Goal: Task Accomplishment & Management: Use online tool/utility

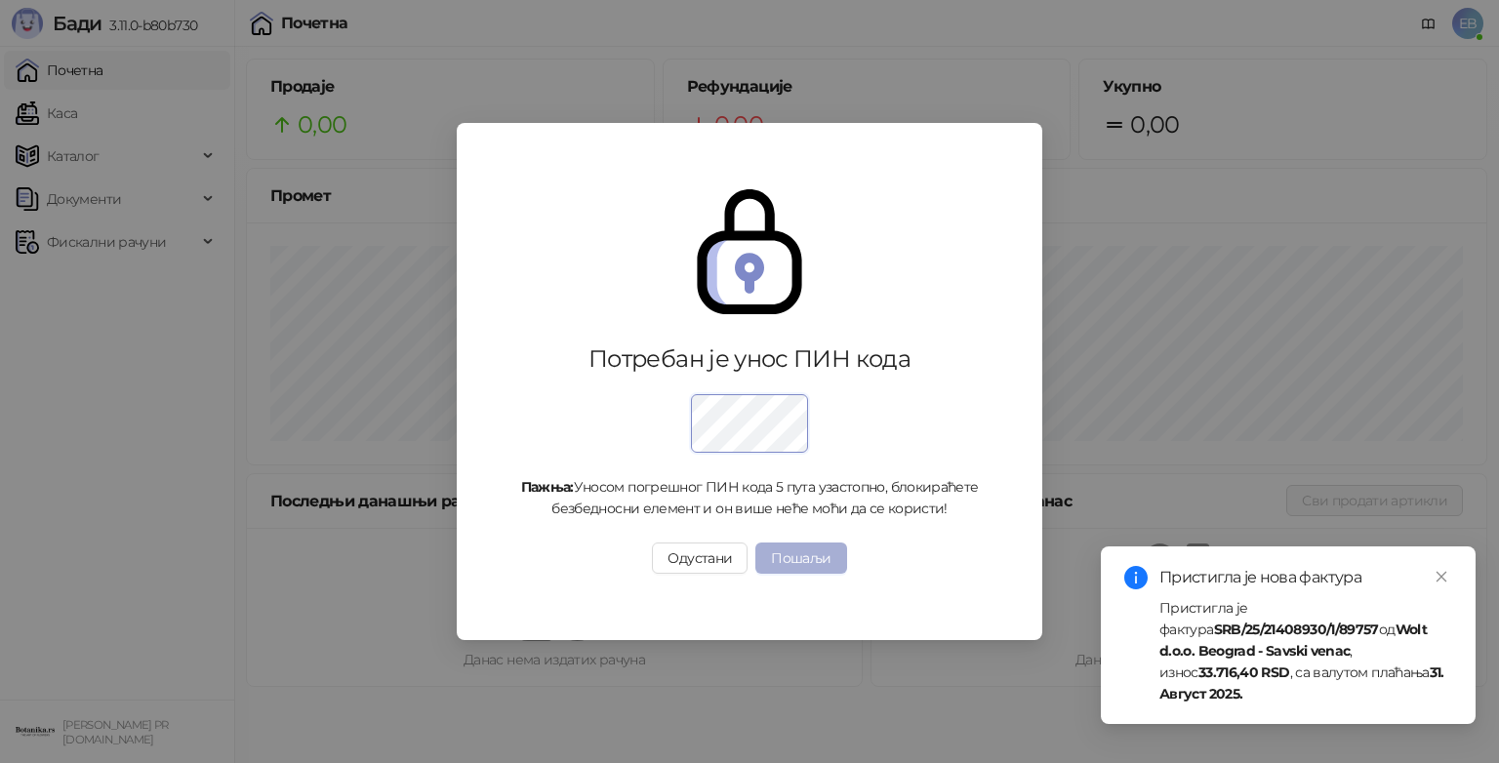
click at [807, 551] on button "Пошаљи" at bounding box center [800, 558] width 91 height 31
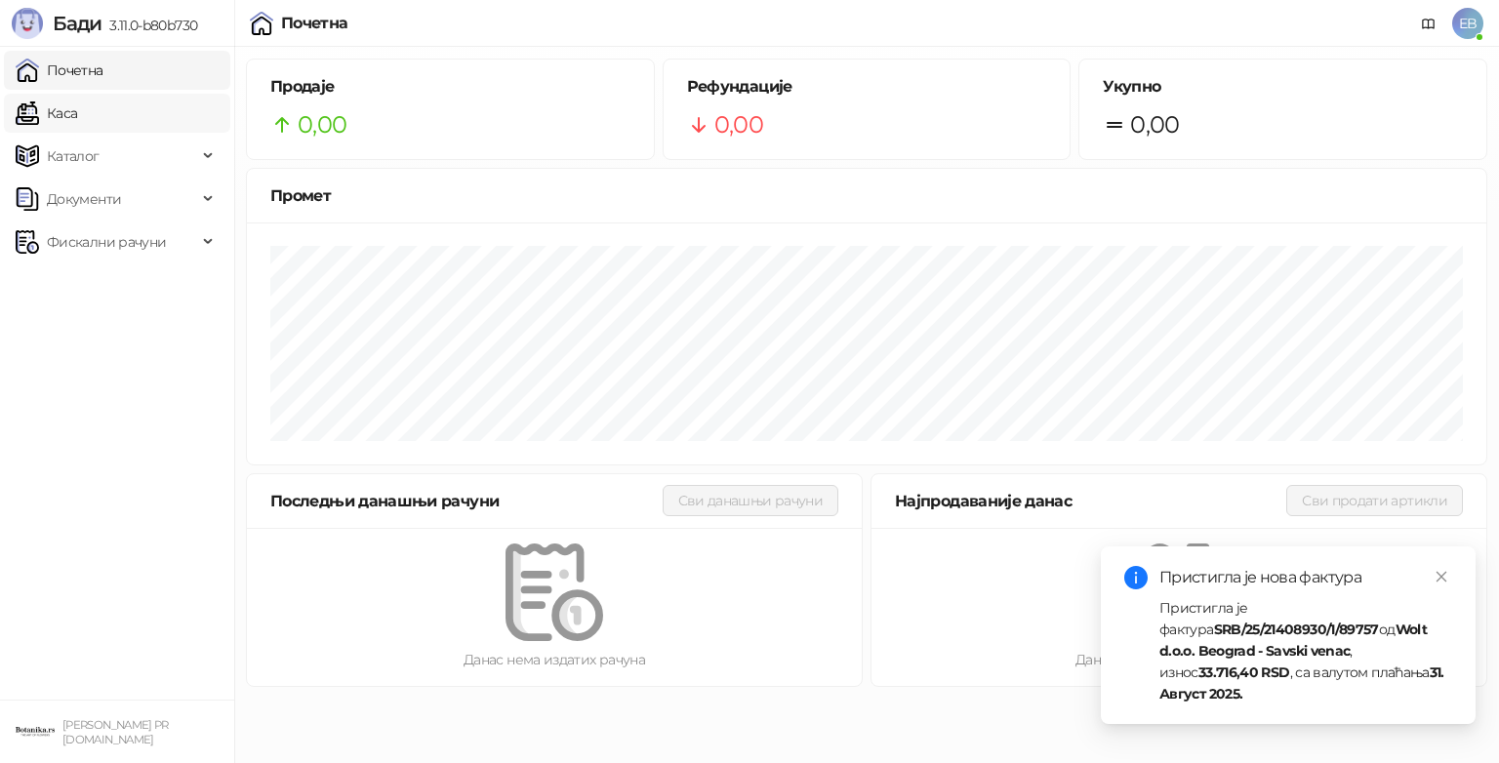
click at [63, 111] on link "Каса" at bounding box center [46, 113] width 61 height 39
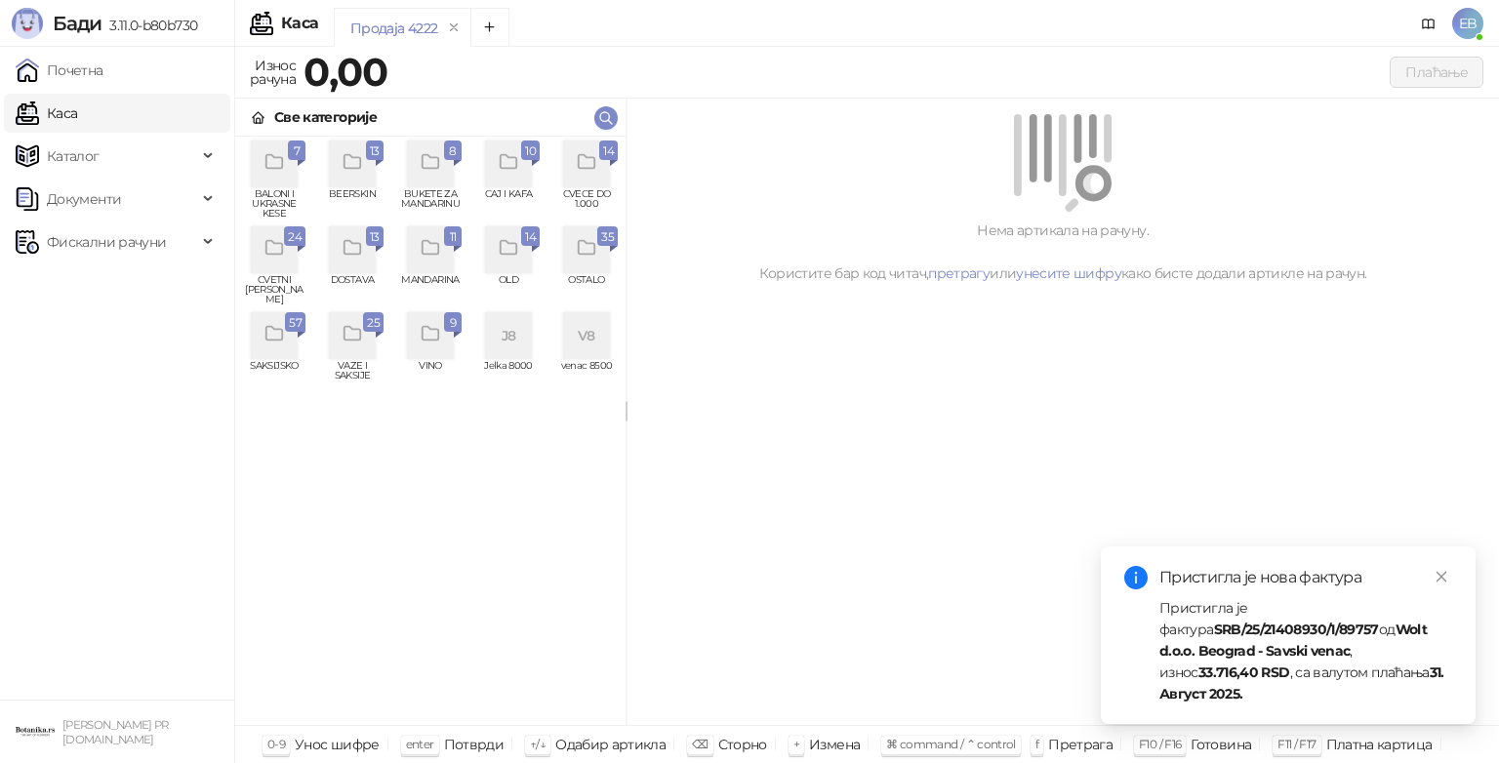
click at [569, 176] on div "grid" at bounding box center [586, 164] width 47 height 47
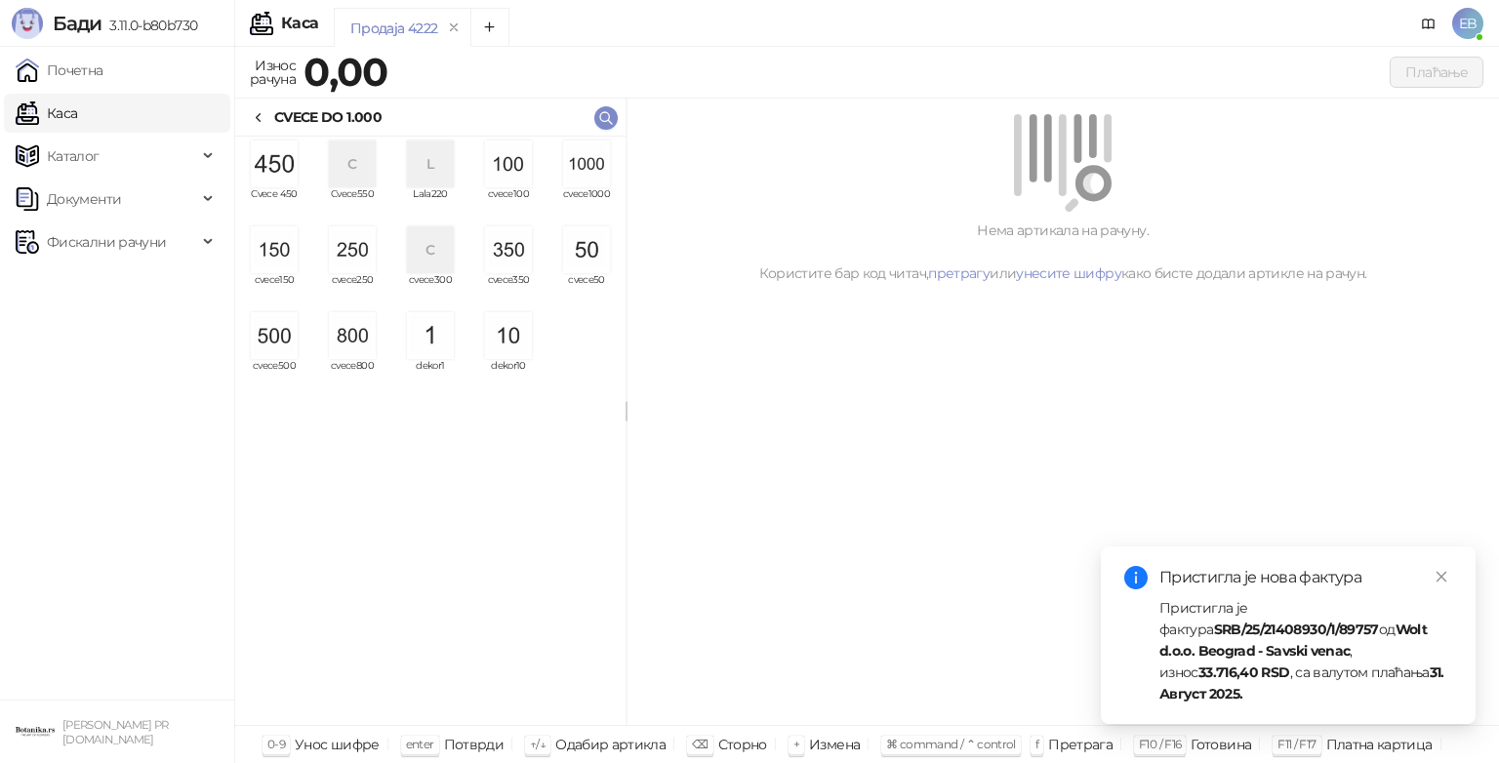
click at [569, 176] on img "grid" at bounding box center [586, 164] width 47 height 47
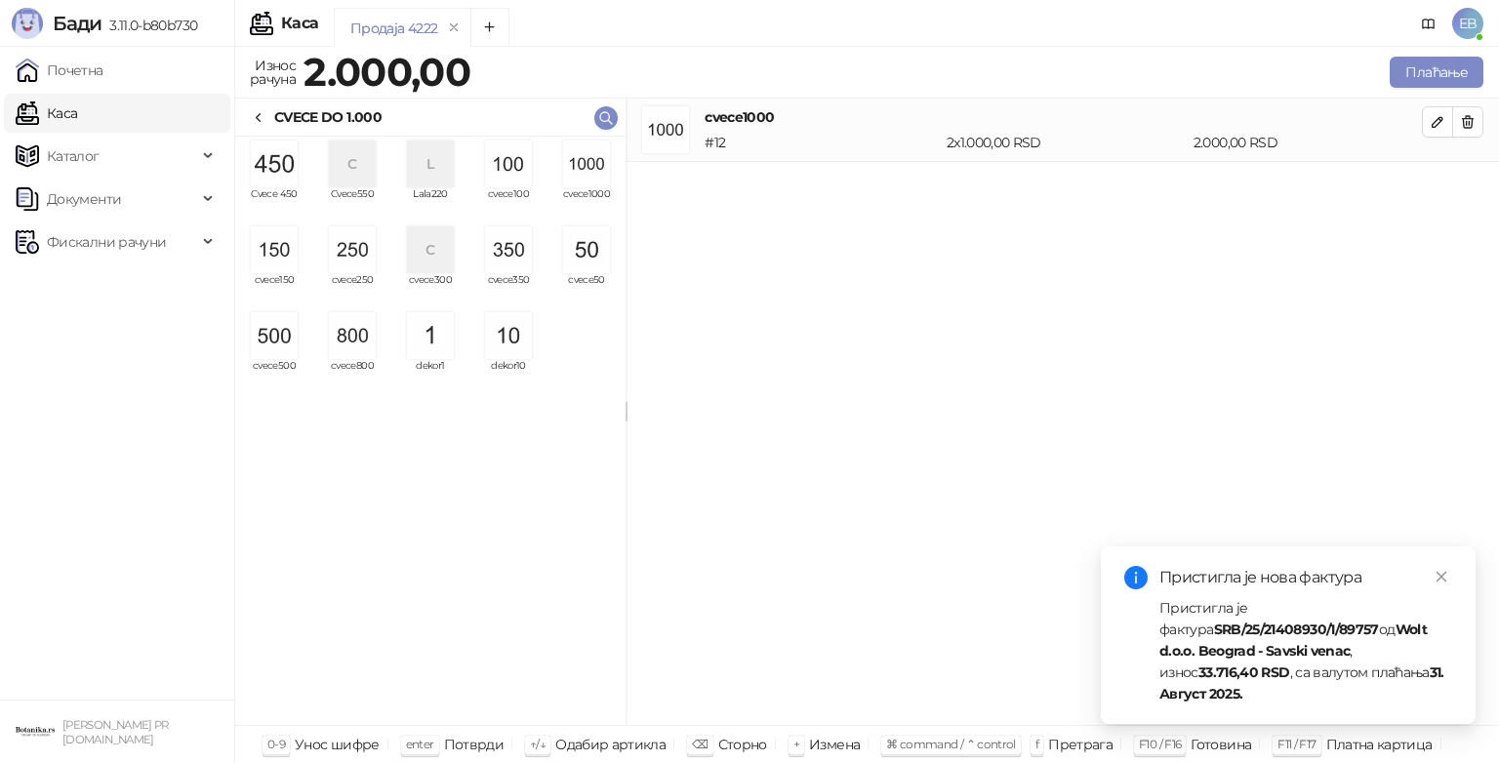
click at [569, 176] on img "grid" at bounding box center [586, 164] width 47 height 47
click at [1437, 79] on button "Плаћање" at bounding box center [1437, 72] width 94 height 31
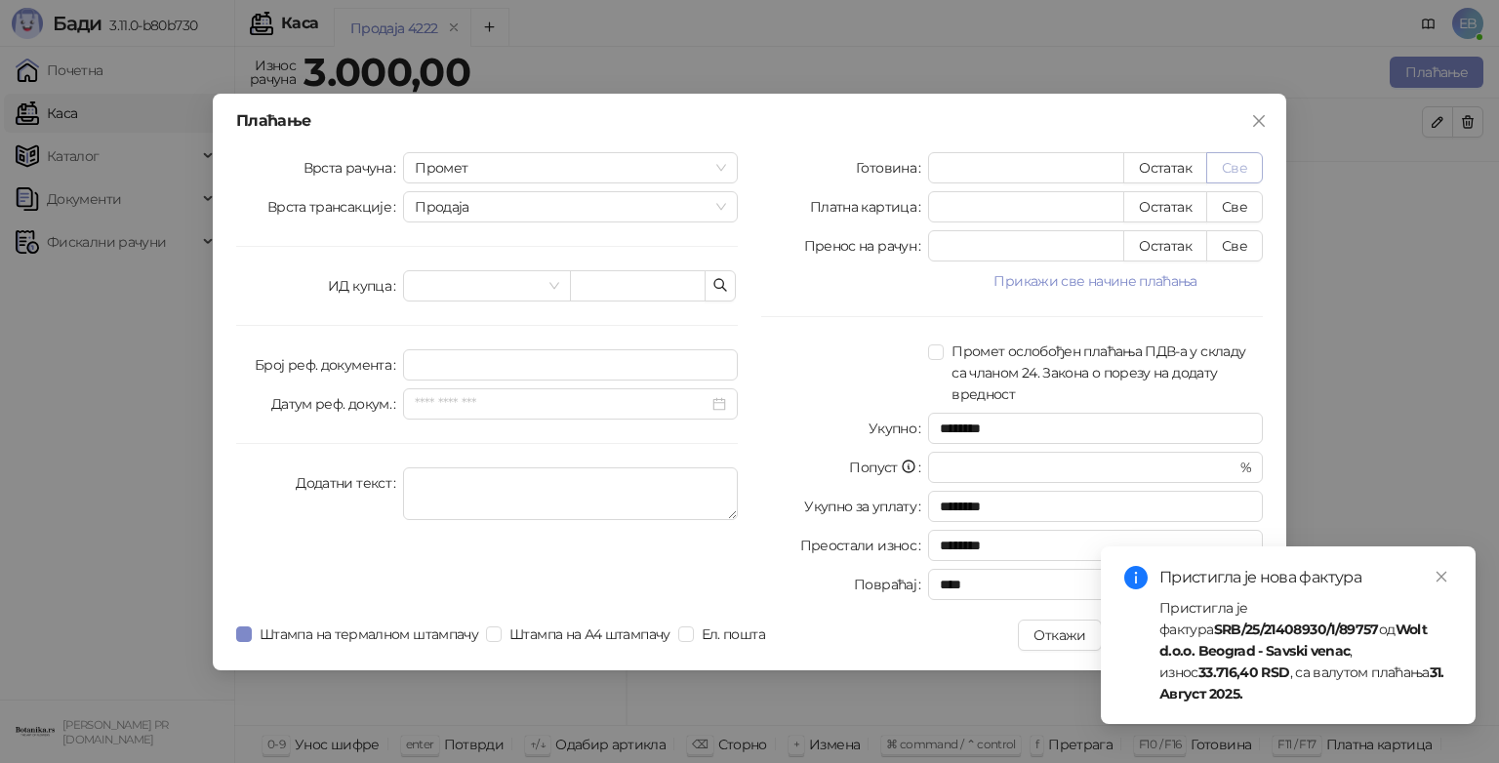
click at [1242, 175] on button "Све" at bounding box center [1234, 167] width 57 height 31
type input "****"
click at [1433, 588] on link "Close" at bounding box center [1441, 576] width 21 height 21
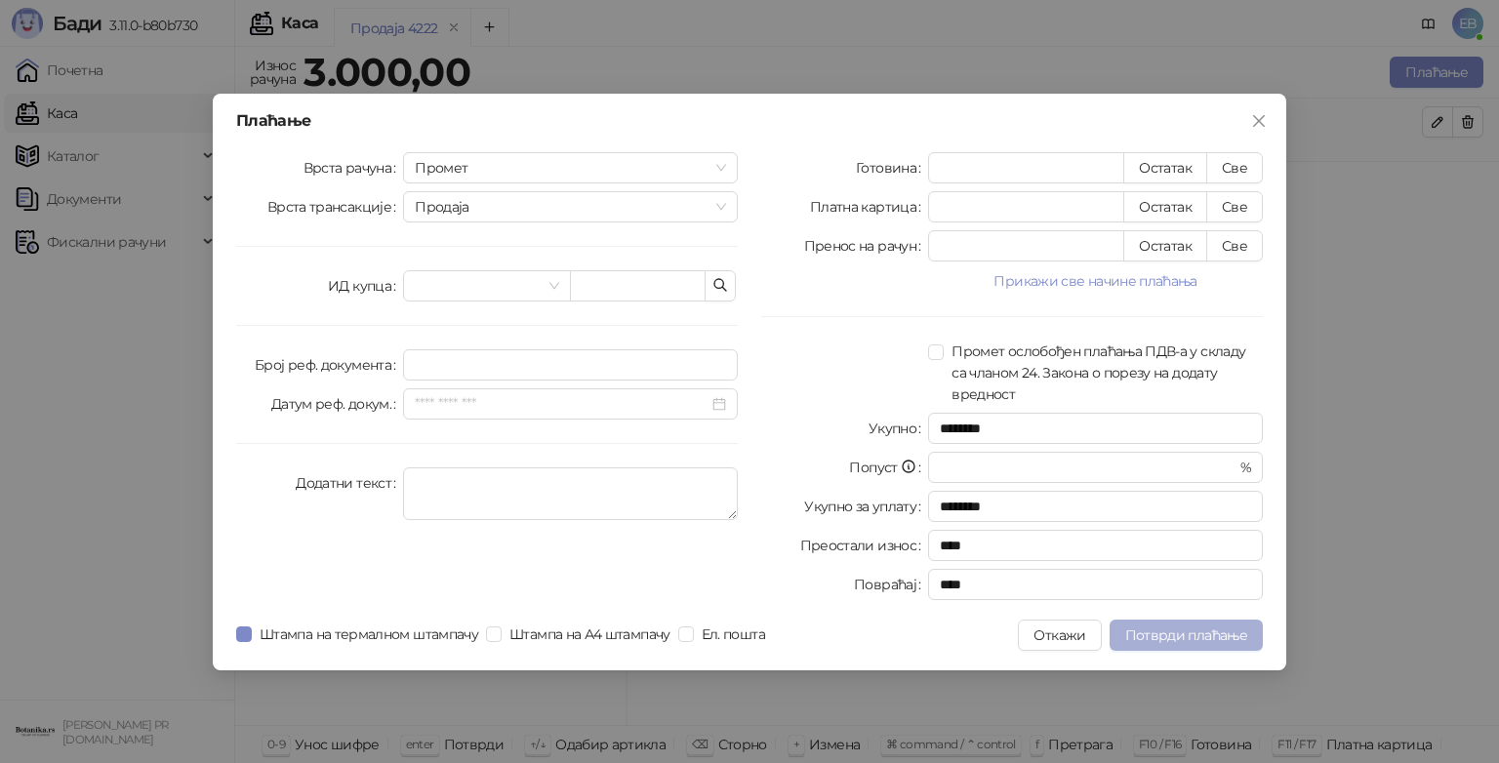
click at [1157, 640] on span "Потврди плаћање" at bounding box center [1186, 636] width 122 height 18
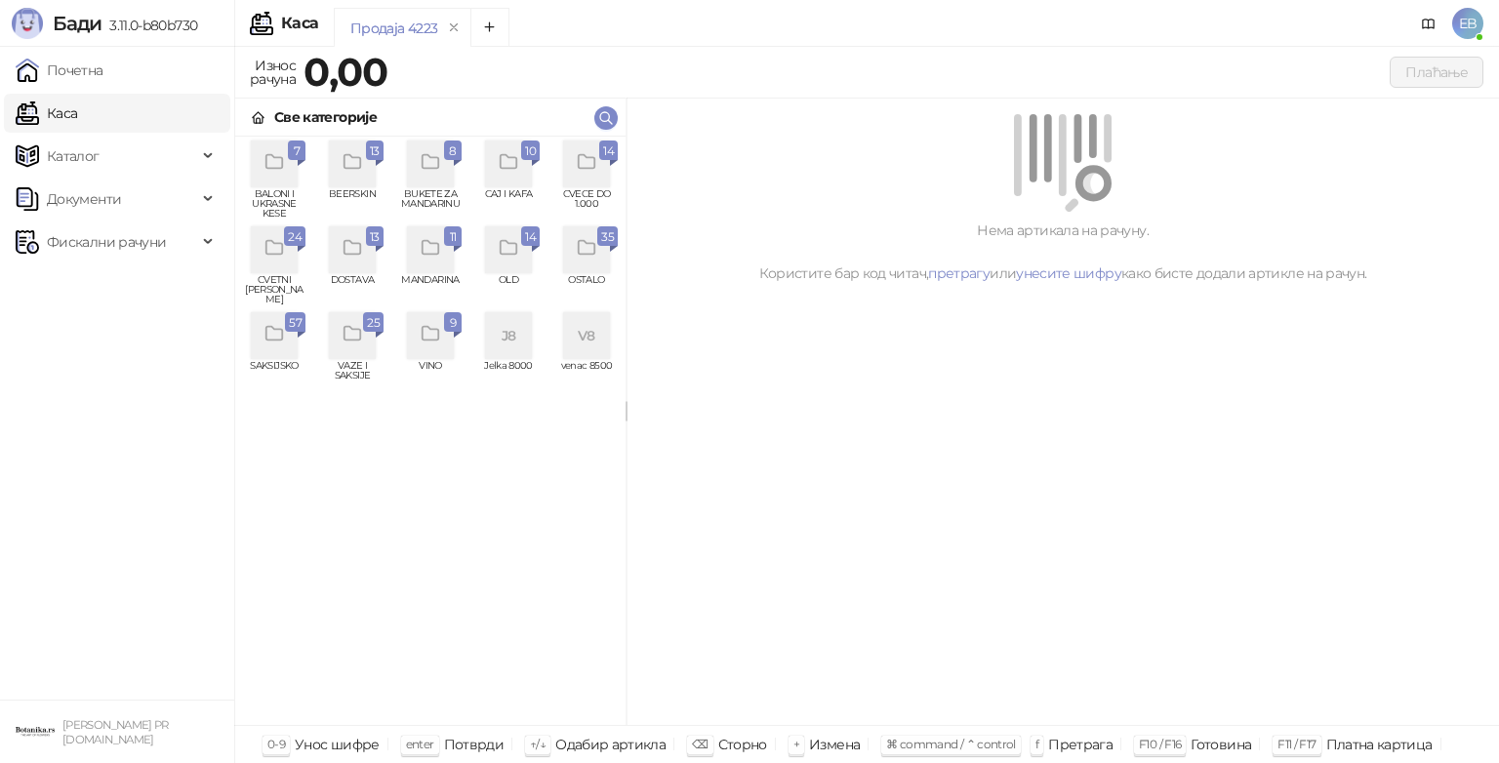
click at [590, 167] on icon "grid" at bounding box center [587, 162] width 22 height 22
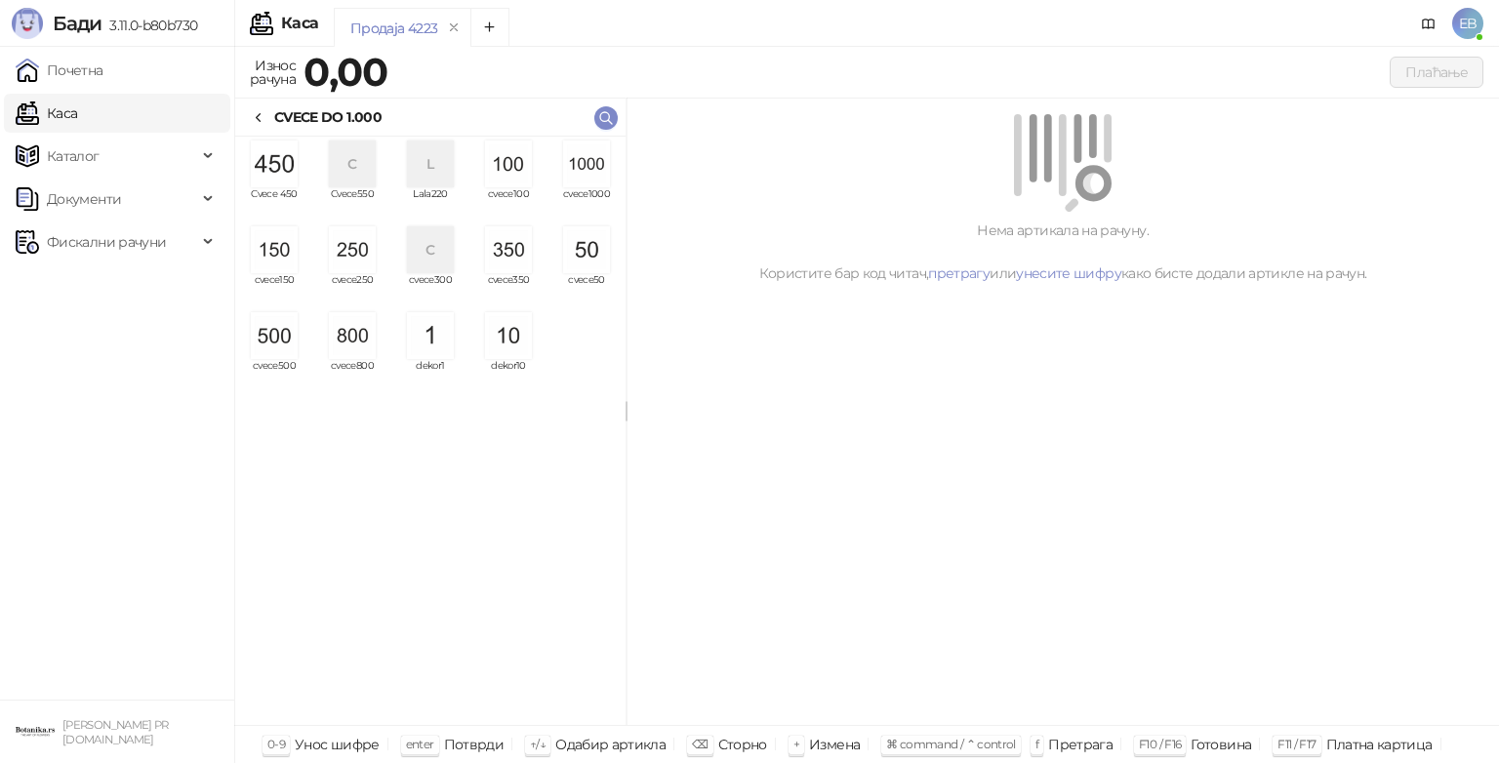
click at [345, 351] on img "grid" at bounding box center [352, 335] width 47 height 47
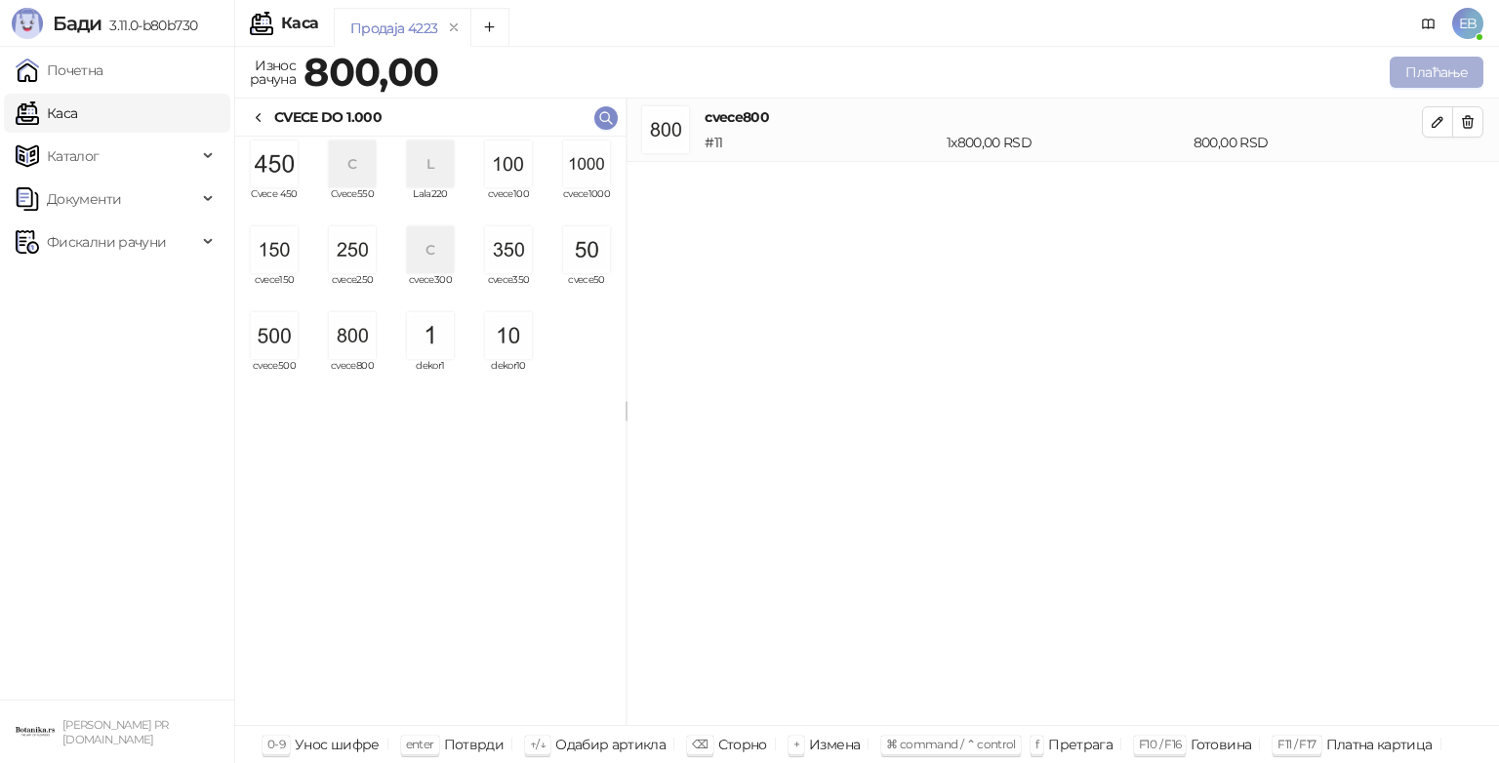
click at [1408, 73] on button "Плаћање" at bounding box center [1437, 72] width 94 height 31
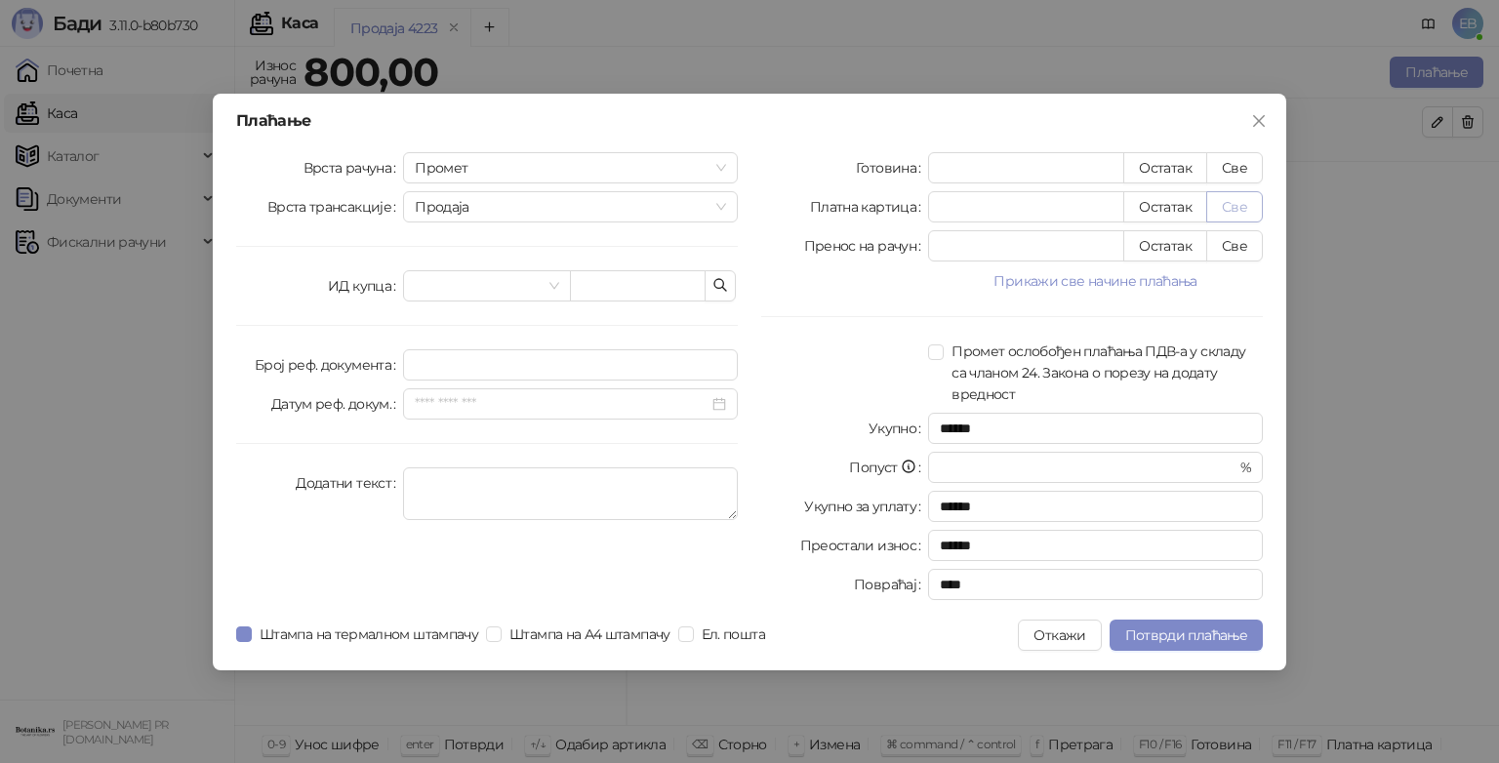
click at [1240, 208] on button "Све" at bounding box center [1234, 206] width 57 height 31
type input "***"
type input "****"
click at [1190, 640] on span "Потврди плаћање" at bounding box center [1186, 636] width 122 height 18
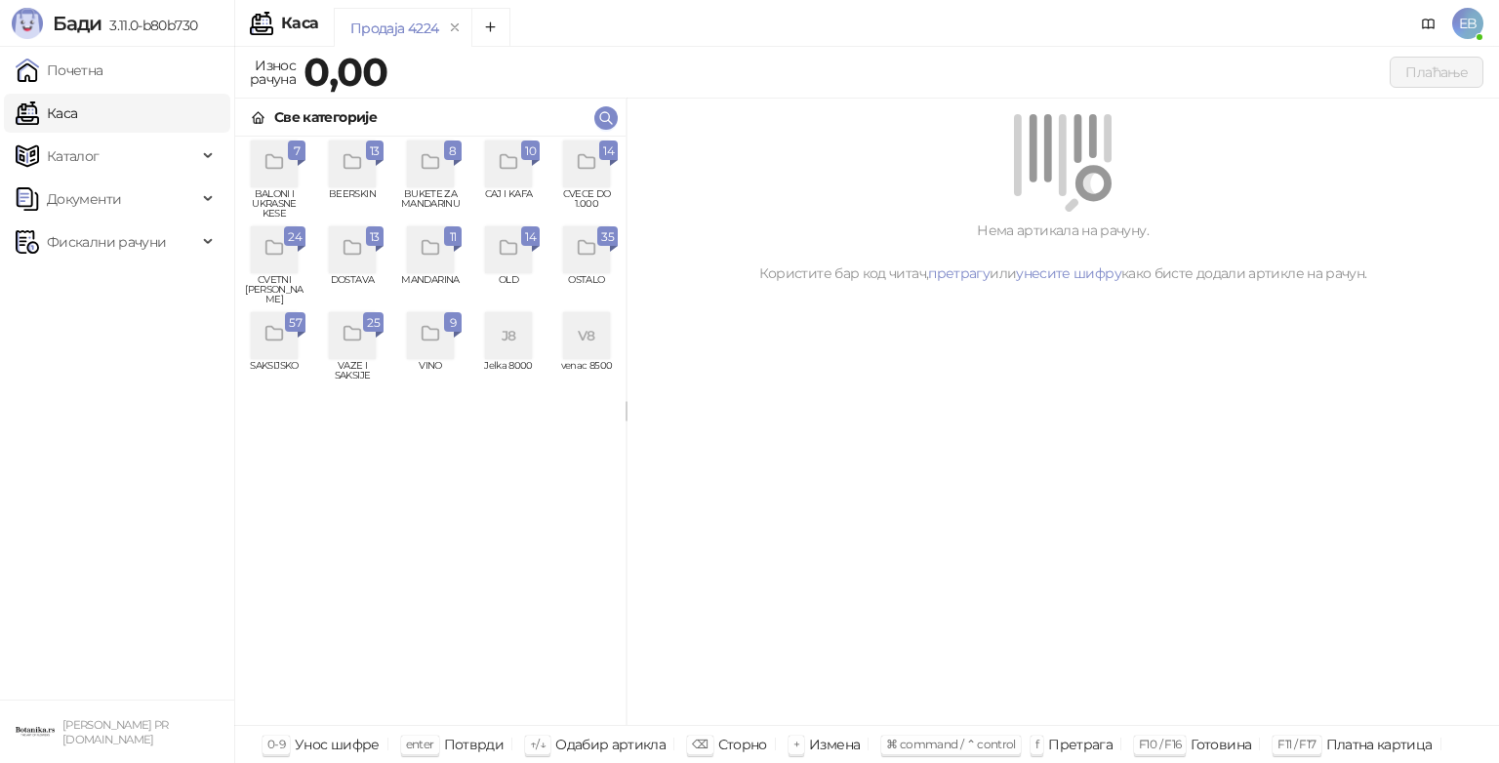
click at [581, 184] on div "grid" at bounding box center [586, 164] width 47 height 47
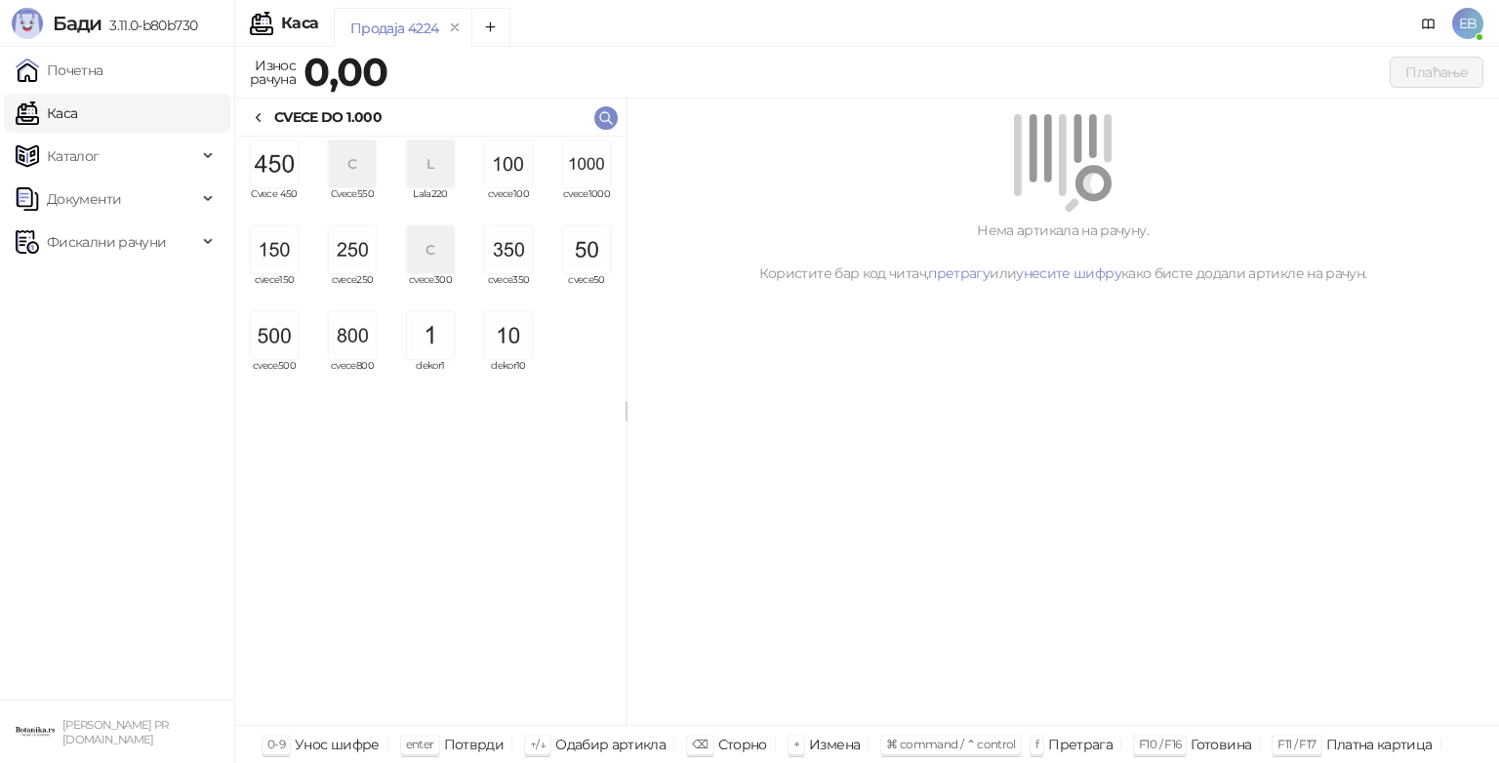
click at [581, 184] on img "grid" at bounding box center [586, 164] width 47 height 47
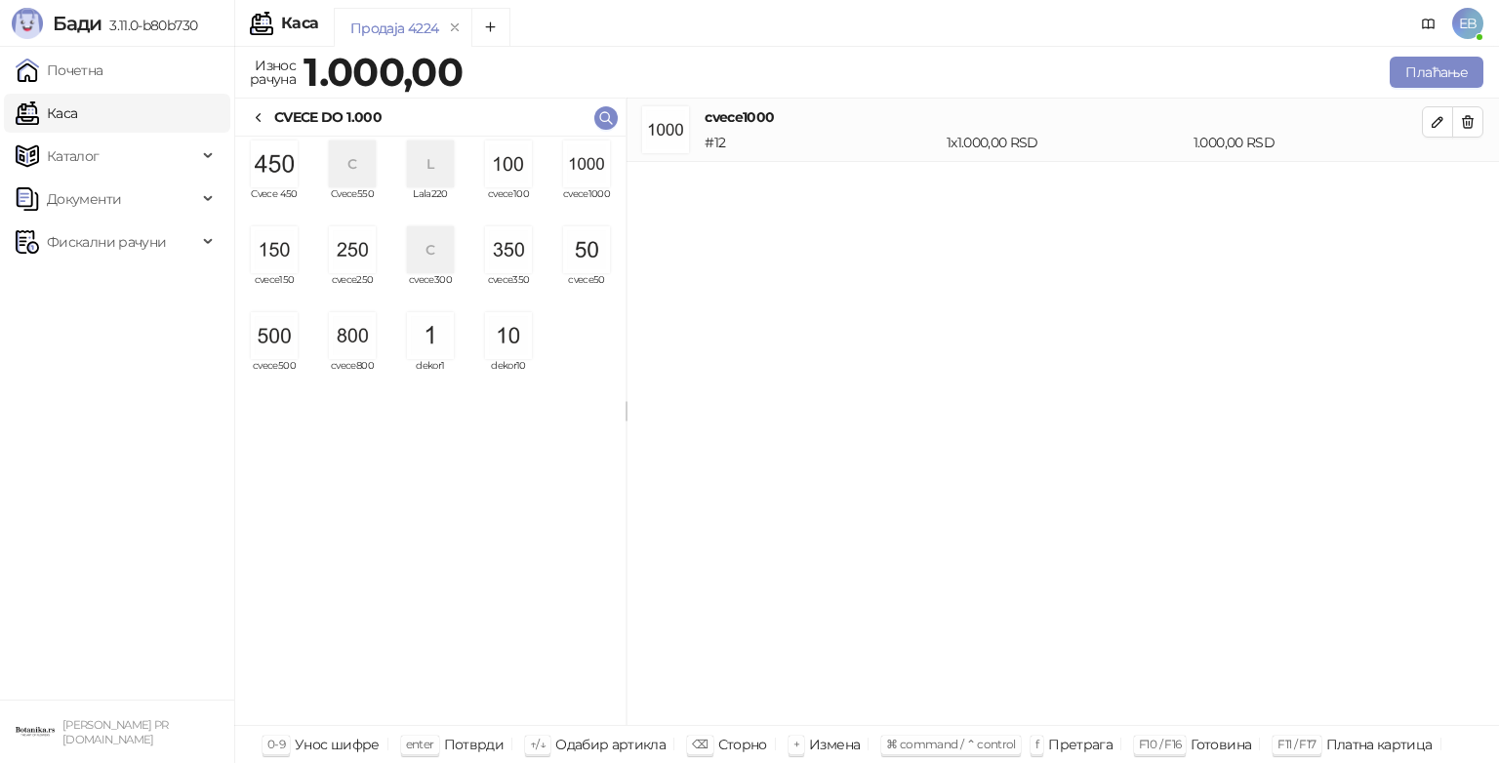
click at [581, 184] on img "grid" at bounding box center [586, 164] width 47 height 47
click at [601, 172] on img "grid" at bounding box center [586, 164] width 47 height 47
click at [276, 347] on img "grid" at bounding box center [274, 335] width 47 height 47
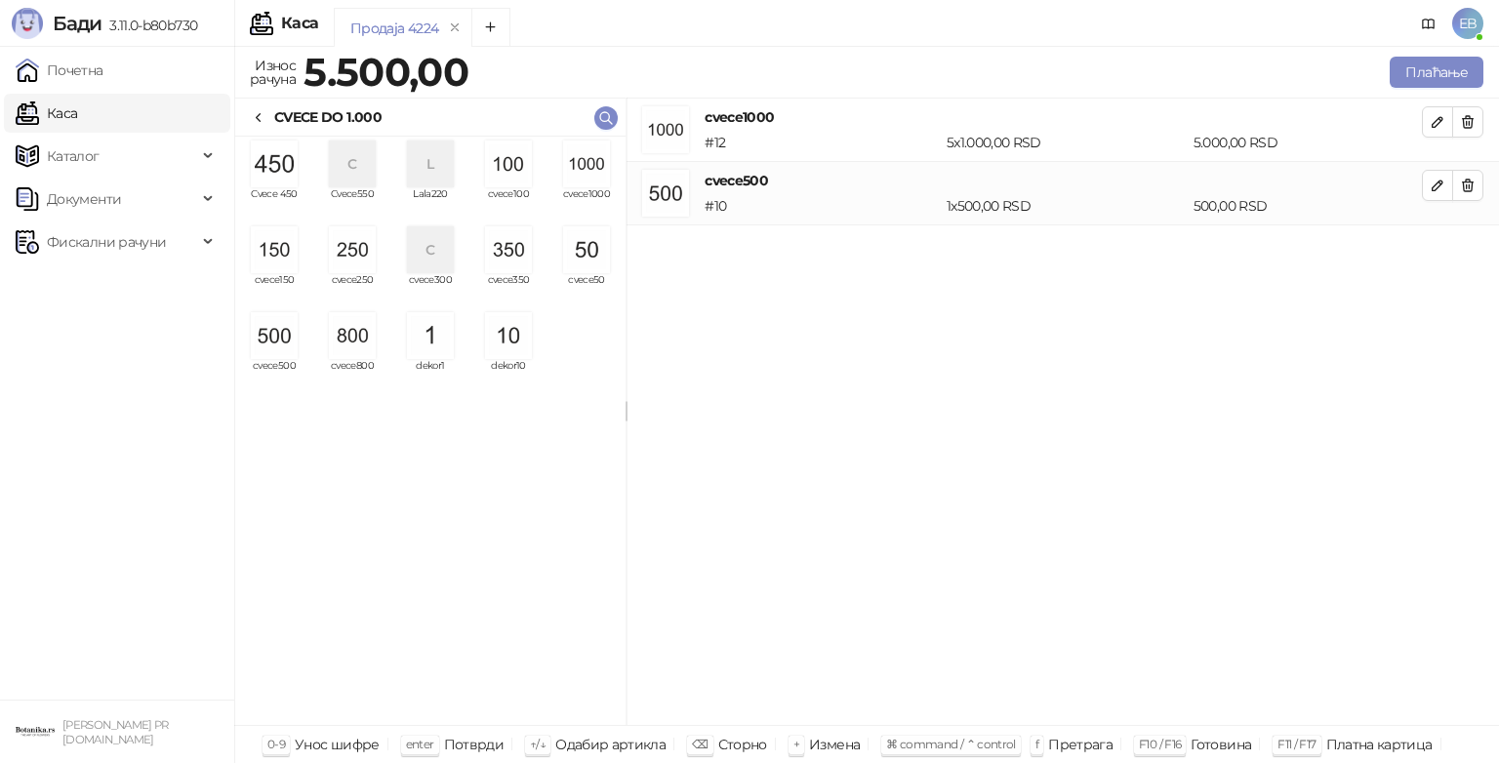
click at [496, 176] on img "grid" at bounding box center [508, 164] width 47 height 47
click at [1444, 63] on button "Плаћање" at bounding box center [1437, 72] width 94 height 31
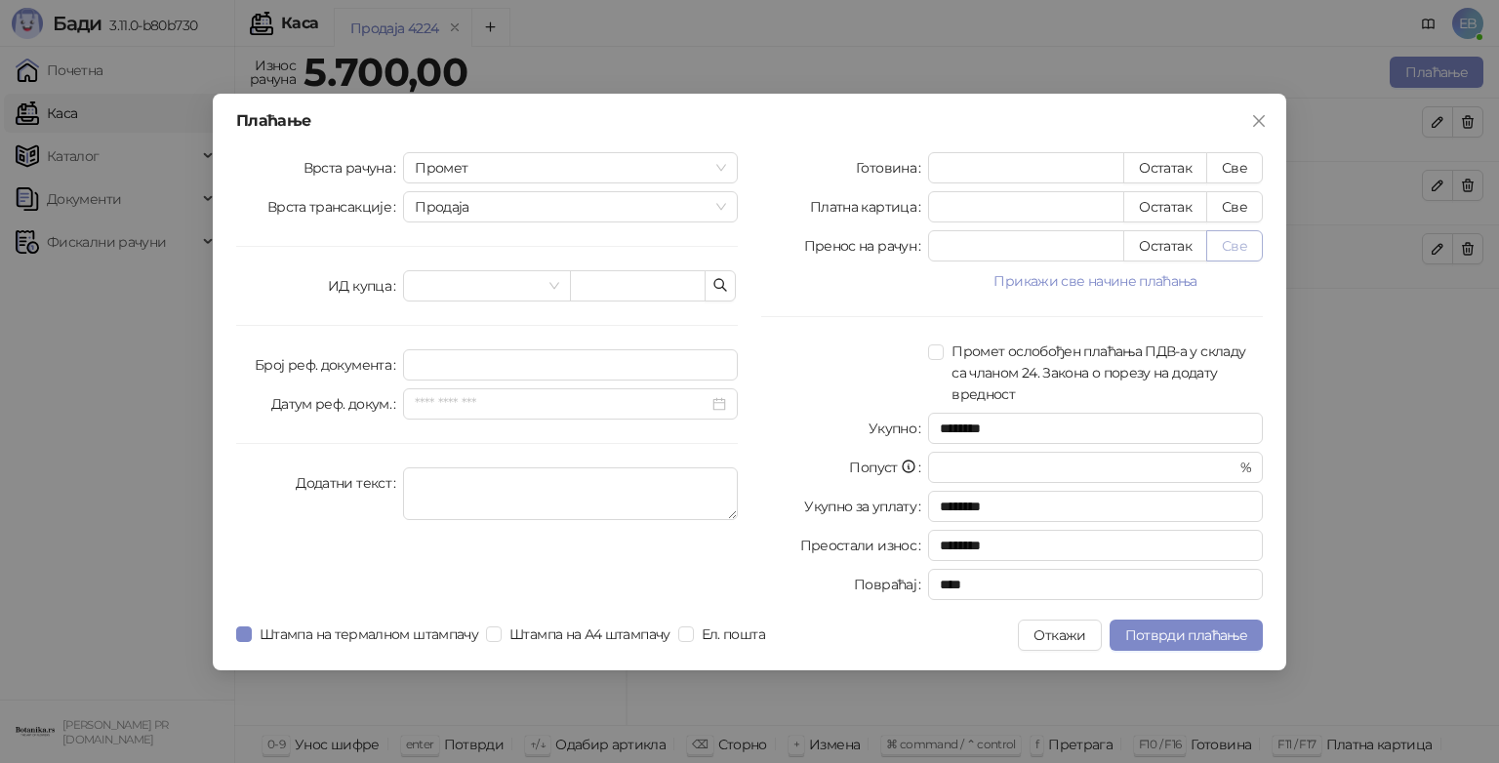
click at [1228, 250] on button "Све" at bounding box center [1234, 245] width 57 height 31
type input "****"
click at [1191, 636] on span "Потврди плаћање" at bounding box center [1186, 636] width 122 height 18
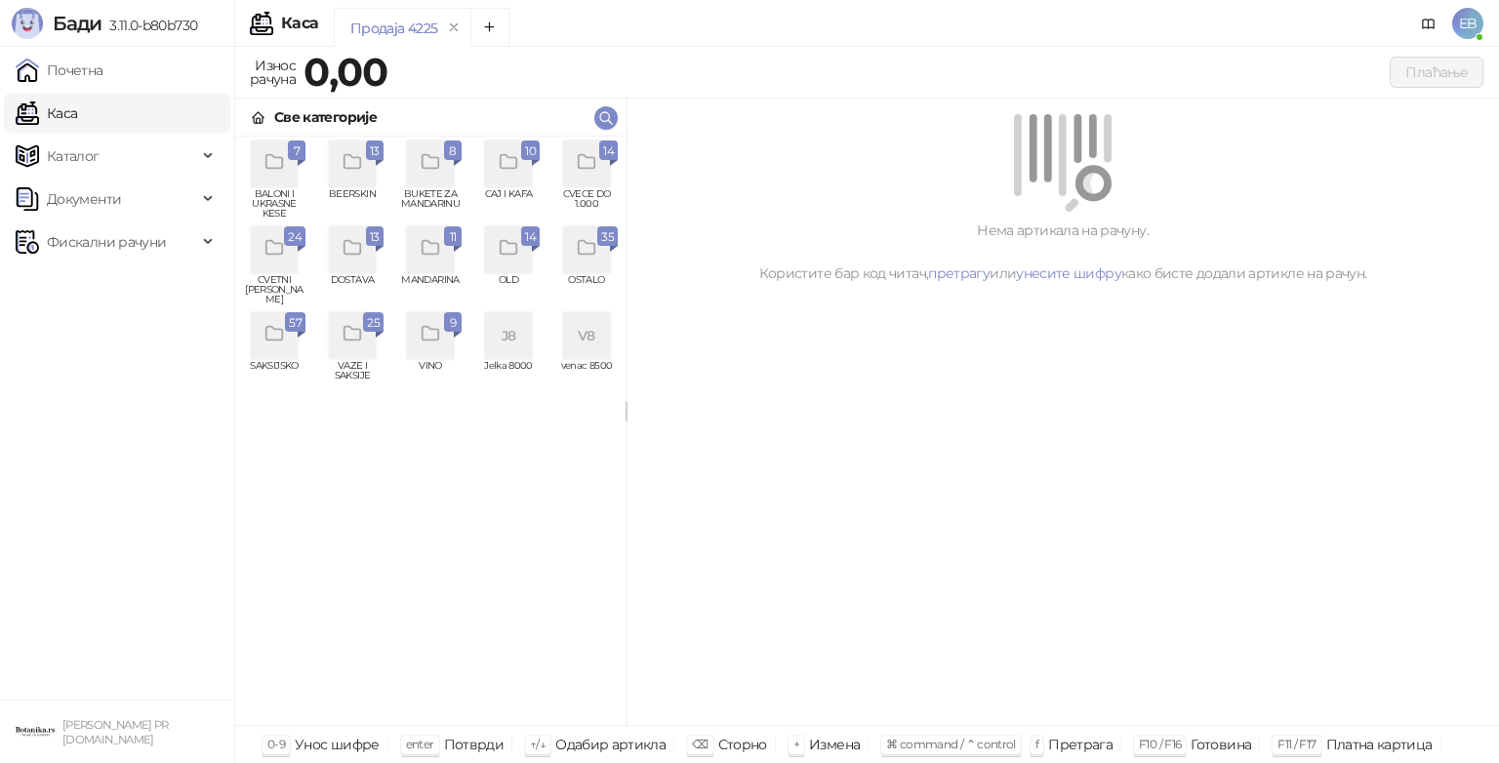
click at [595, 173] on icon "grid" at bounding box center [587, 162] width 22 height 22
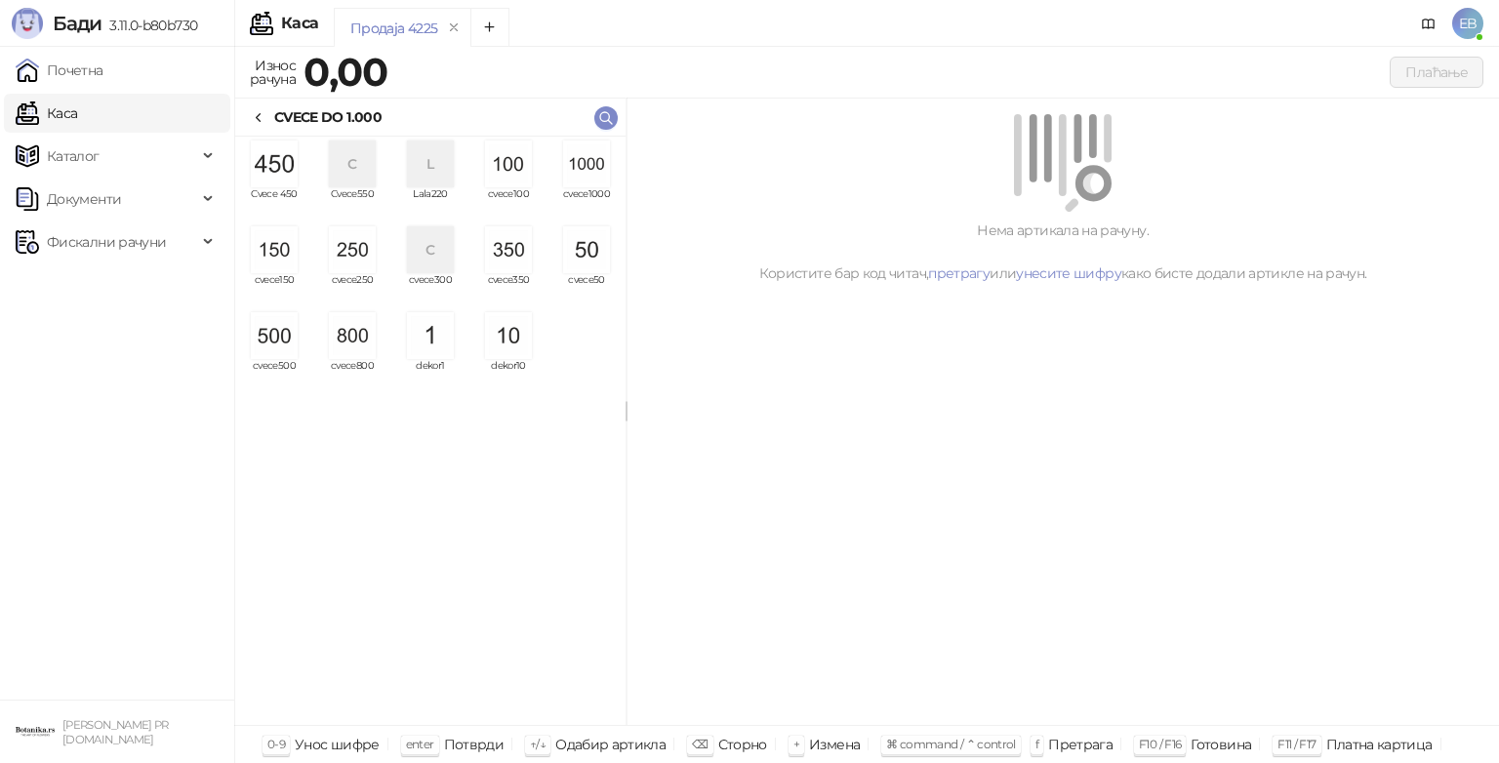
click at [582, 176] on img "grid" at bounding box center [586, 164] width 47 height 47
click at [585, 181] on img "grid" at bounding box center [586, 164] width 47 height 47
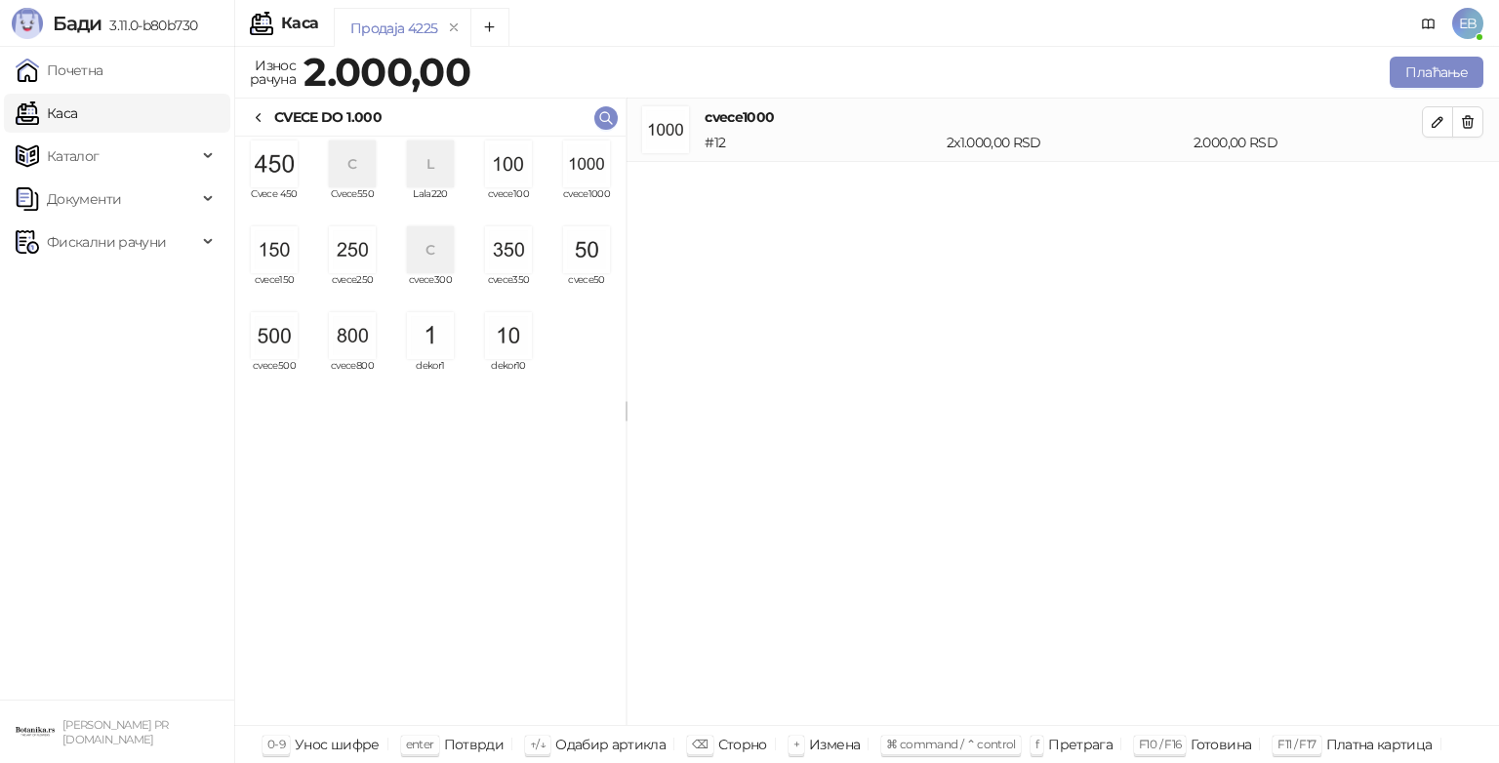
click at [513, 260] on img "grid" at bounding box center [508, 249] width 47 height 47
click at [1418, 73] on button "Плаћање" at bounding box center [1437, 72] width 94 height 31
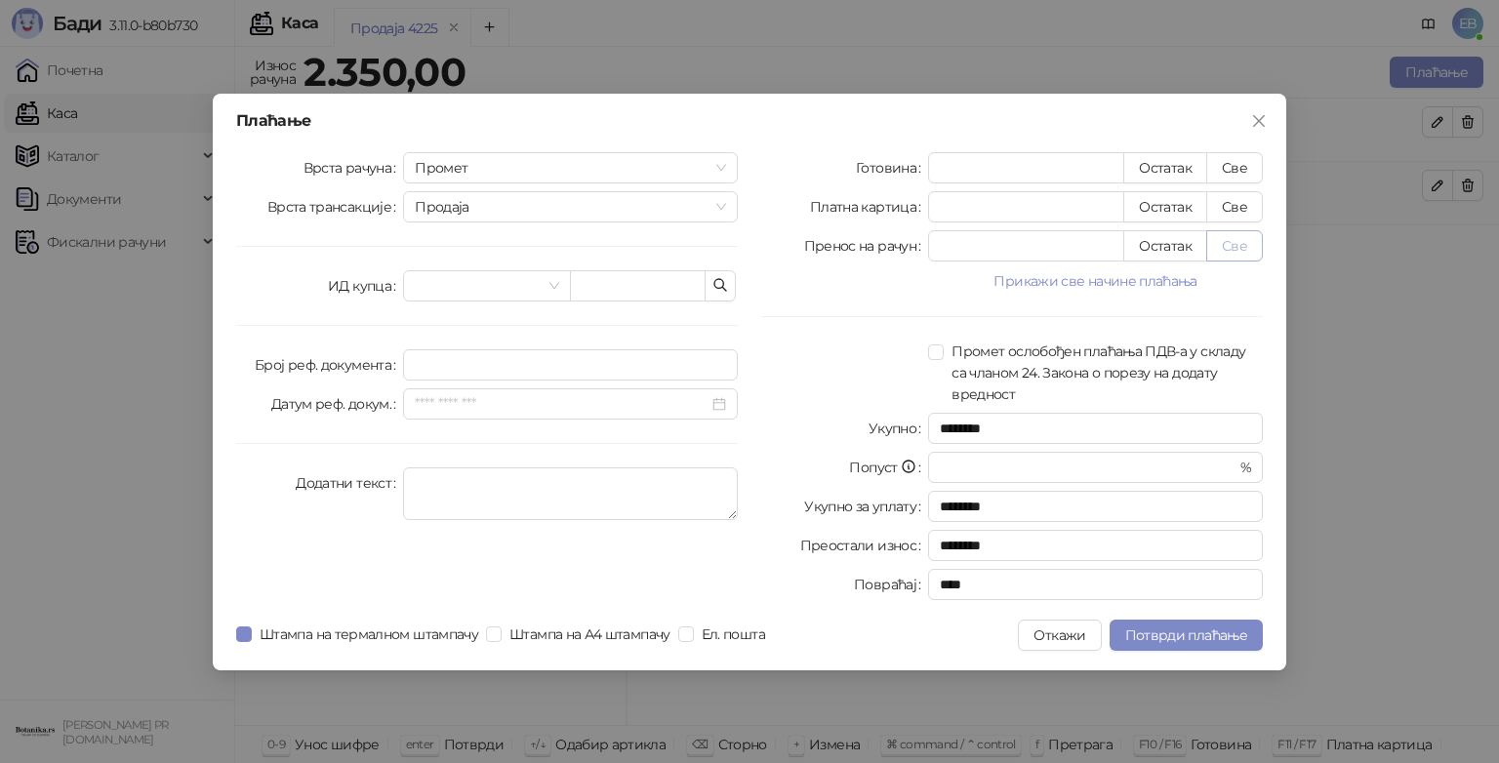
click at [1240, 246] on button "Све" at bounding box center [1234, 245] width 57 height 31
type input "****"
click at [1238, 640] on span "Потврди плаћање" at bounding box center [1186, 636] width 122 height 18
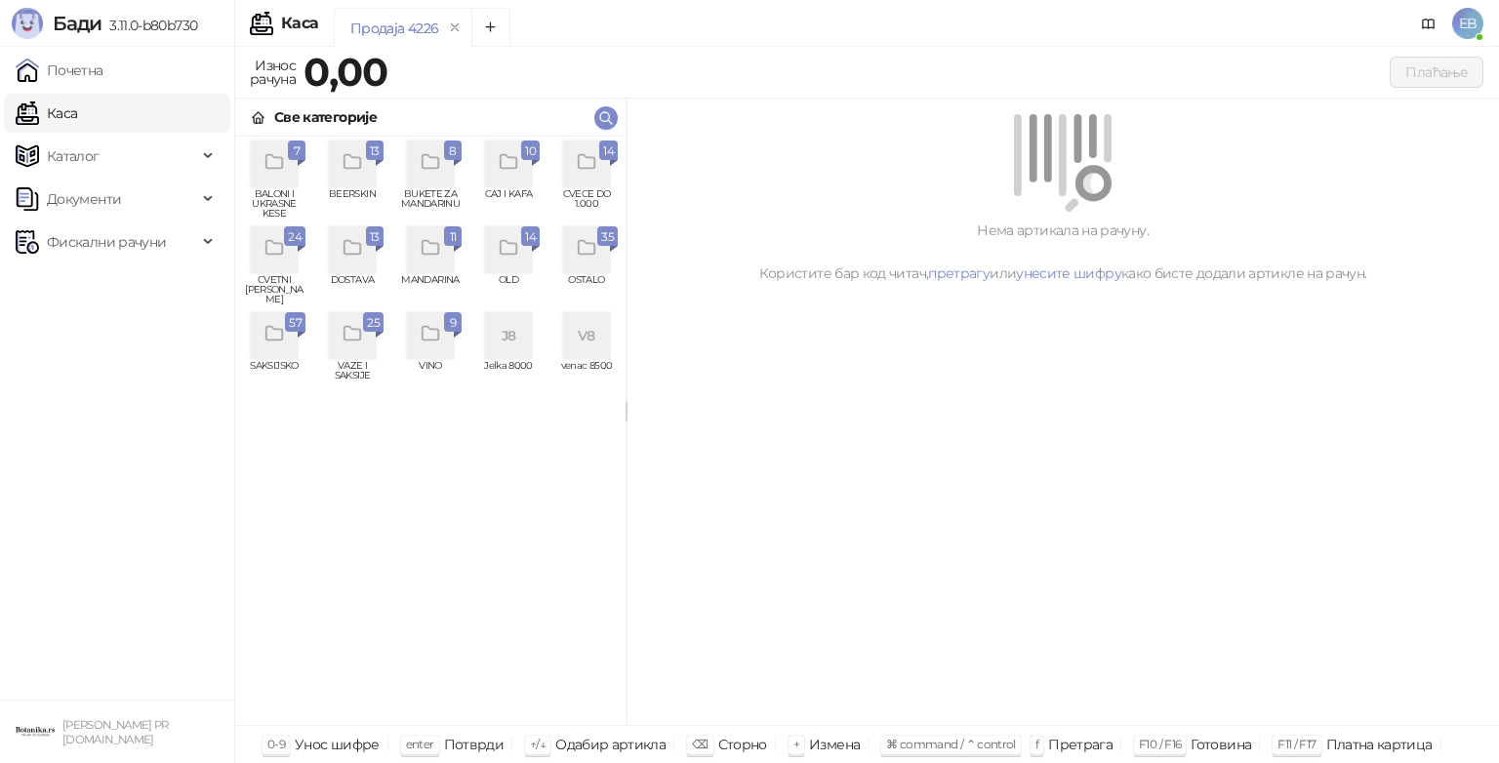
click at [277, 258] on icon "grid" at bounding box center [275, 248] width 22 height 22
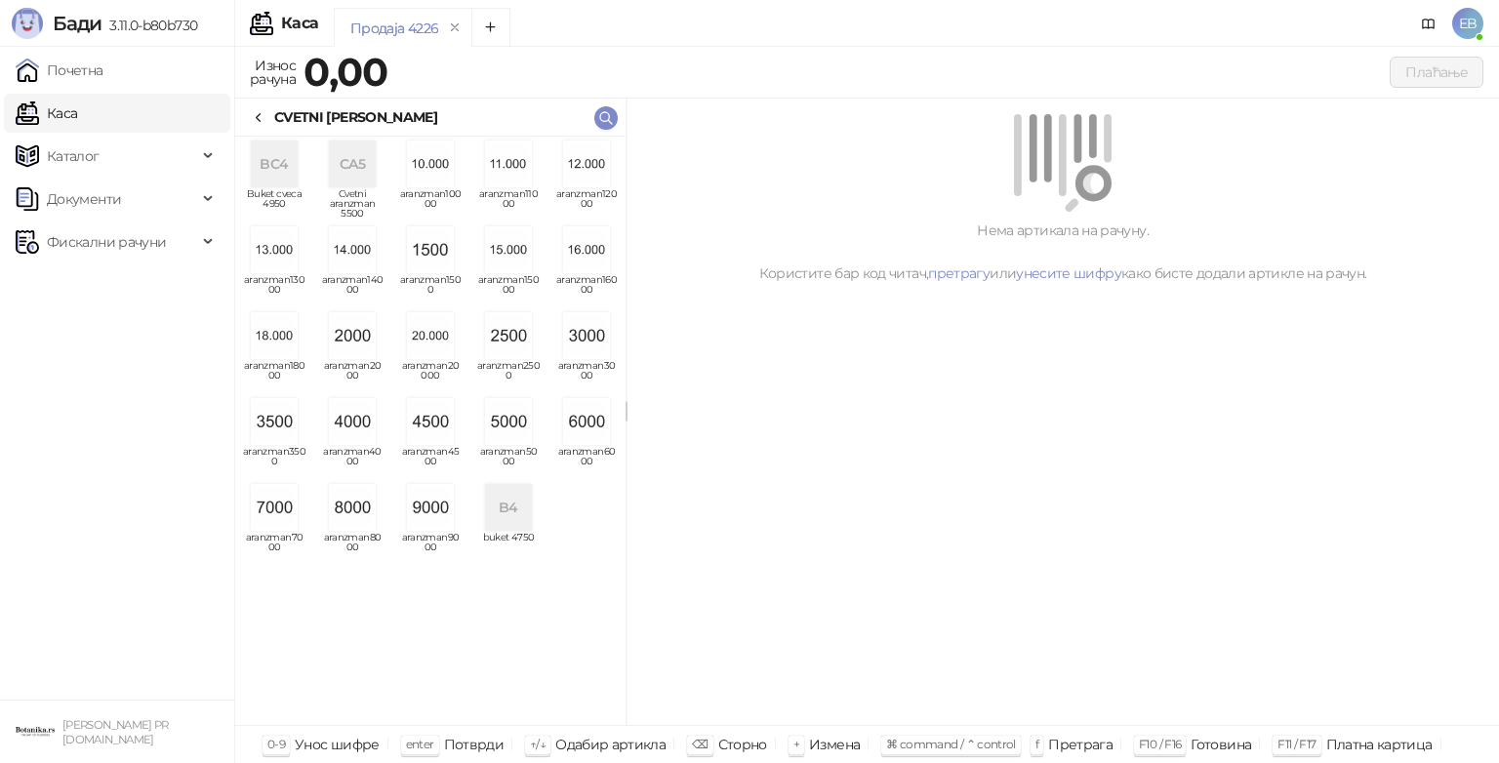
click at [511, 421] on img "grid" at bounding box center [508, 421] width 47 height 47
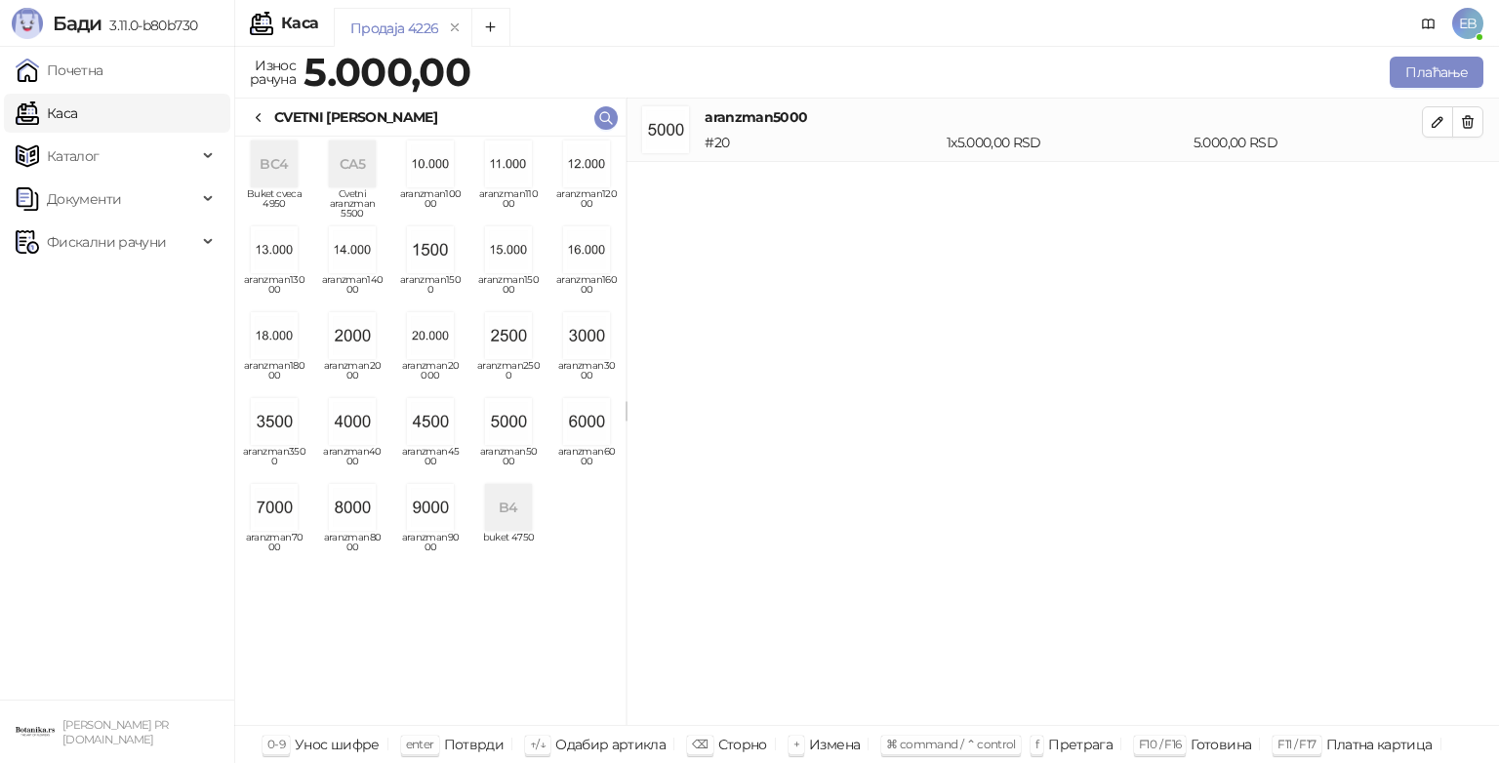
click at [265, 118] on icon at bounding box center [259, 118] width 16 height 16
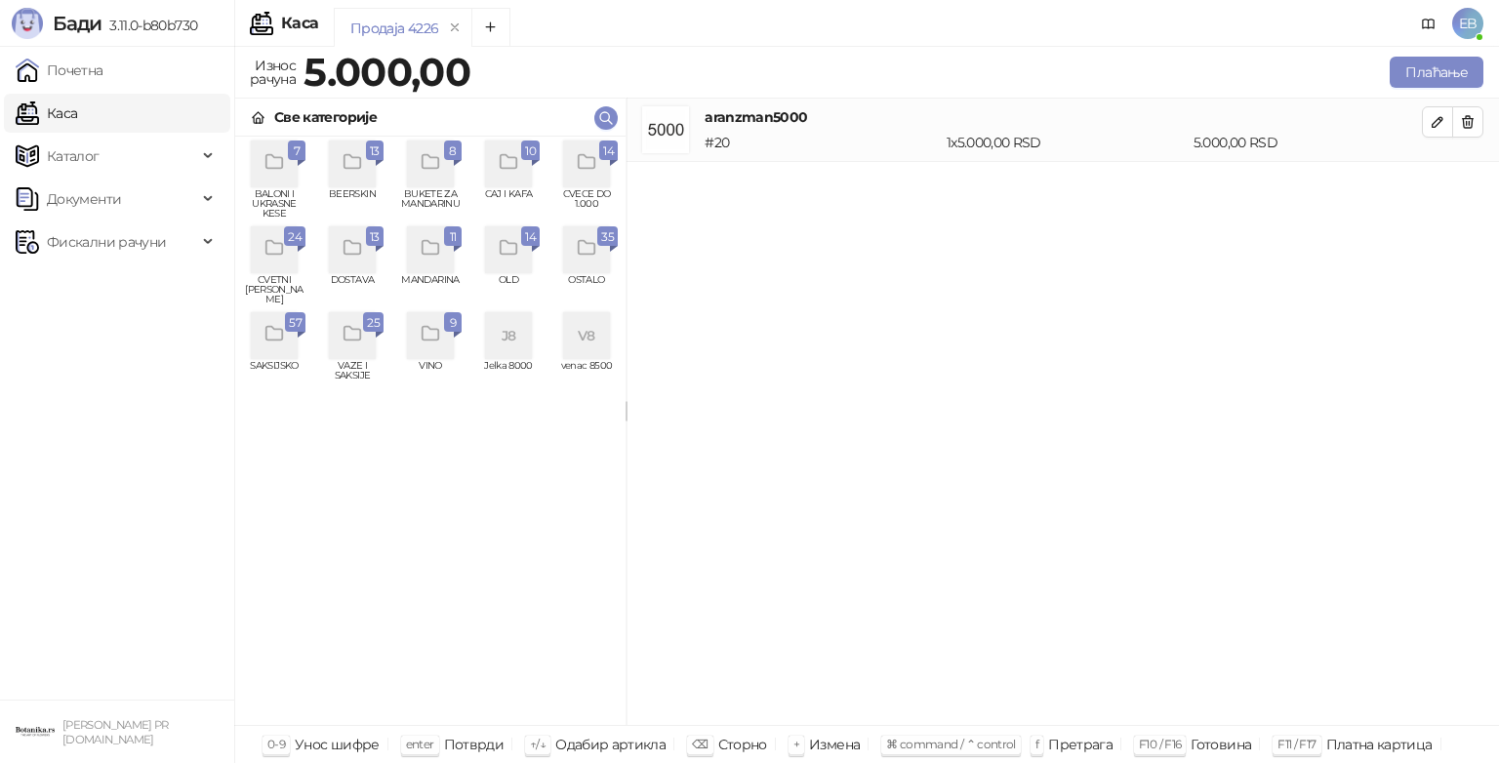
click at [590, 176] on div "grid" at bounding box center [586, 164] width 47 height 47
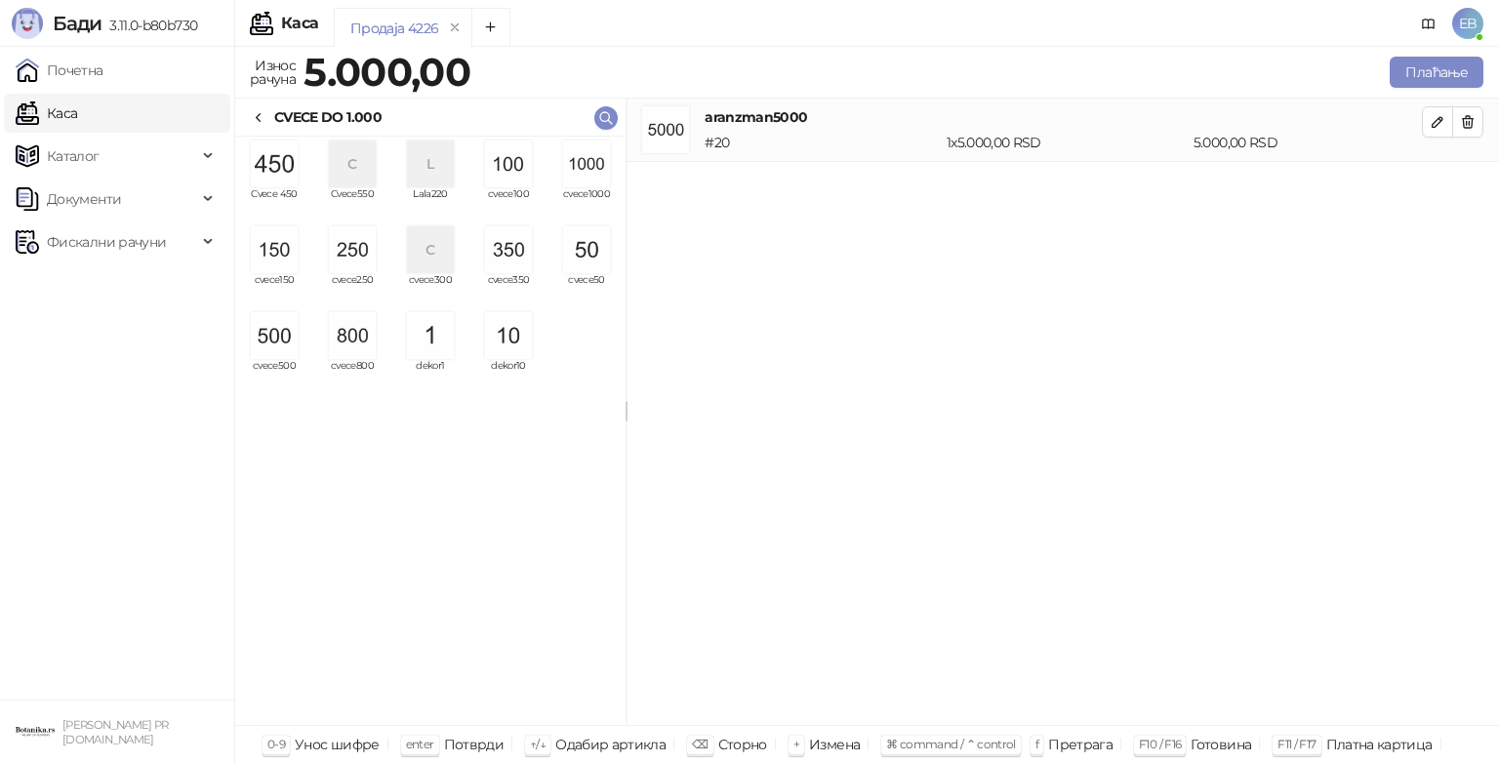
click at [587, 181] on img "grid" at bounding box center [586, 164] width 47 height 47
click at [586, 180] on img "grid" at bounding box center [586, 164] width 47 height 47
click at [1437, 78] on button "Плаћање" at bounding box center [1437, 72] width 94 height 31
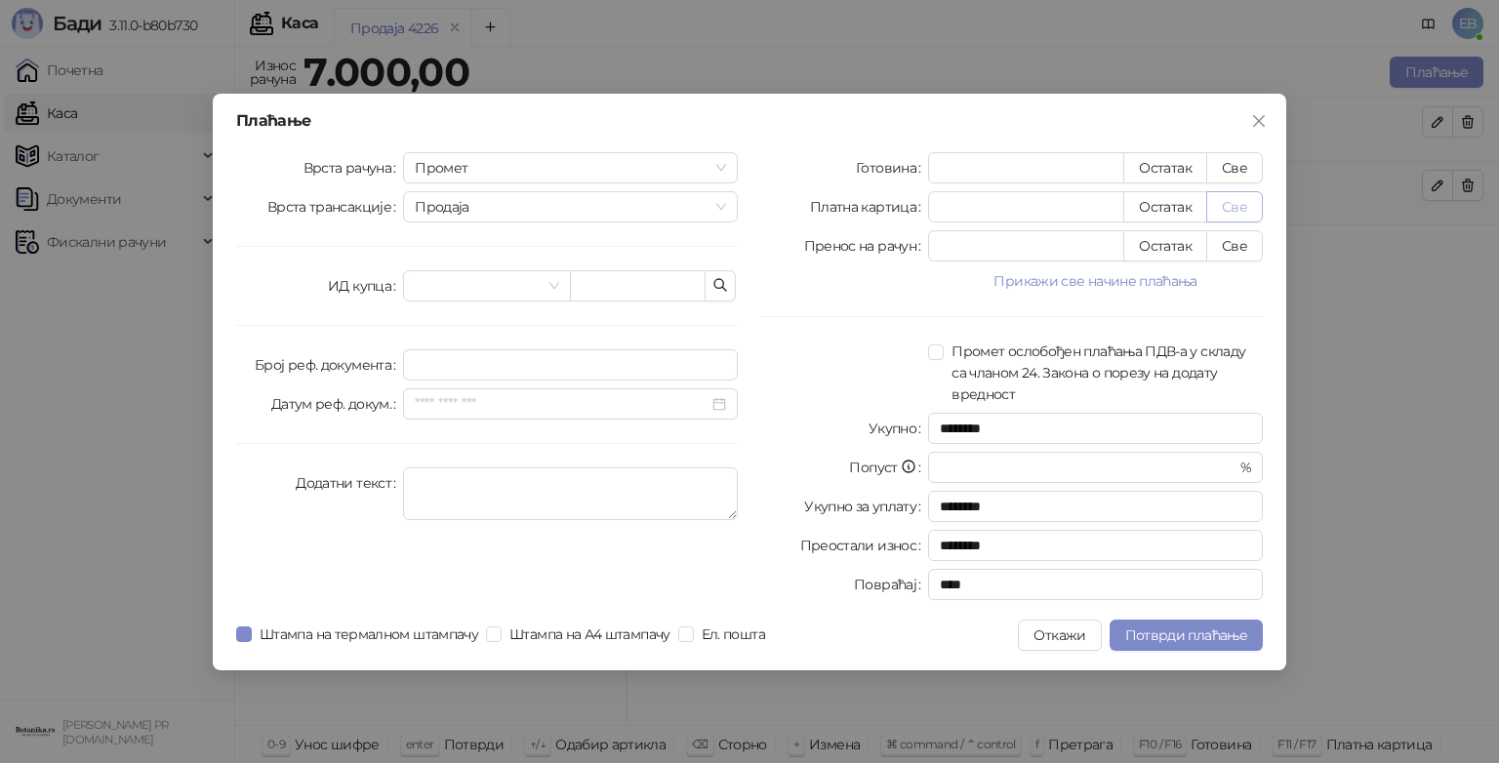
click at [1228, 206] on button "Све" at bounding box center [1234, 206] width 57 height 31
type input "****"
click at [1204, 633] on span "Потврди плаћање" at bounding box center [1186, 636] width 122 height 18
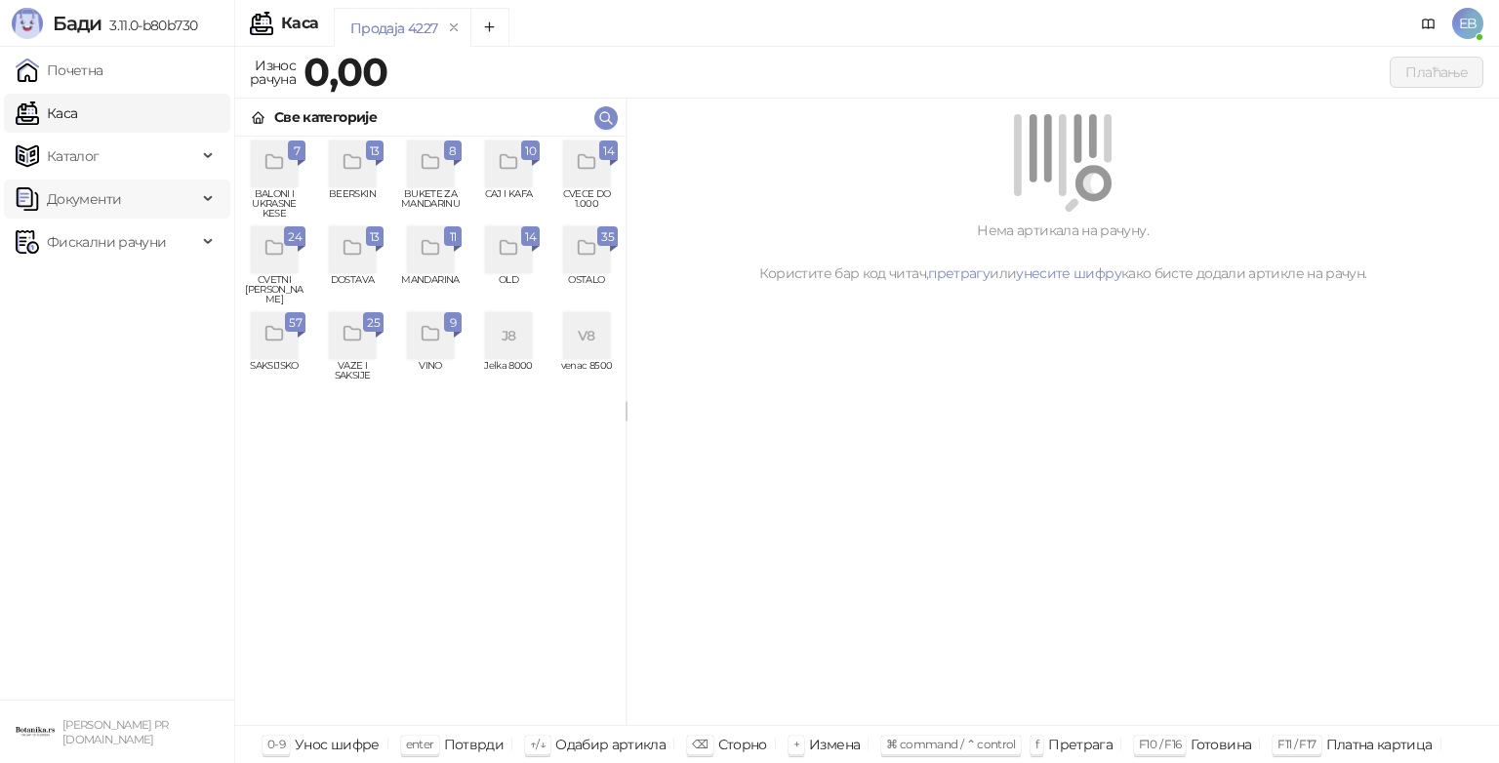
click at [215, 199] on div "Документи" at bounding box center [117, 199] width 226 height 39
click at [141, 236] on link "Улазни документи" at bounding box center [100, 242] width 155 height 39
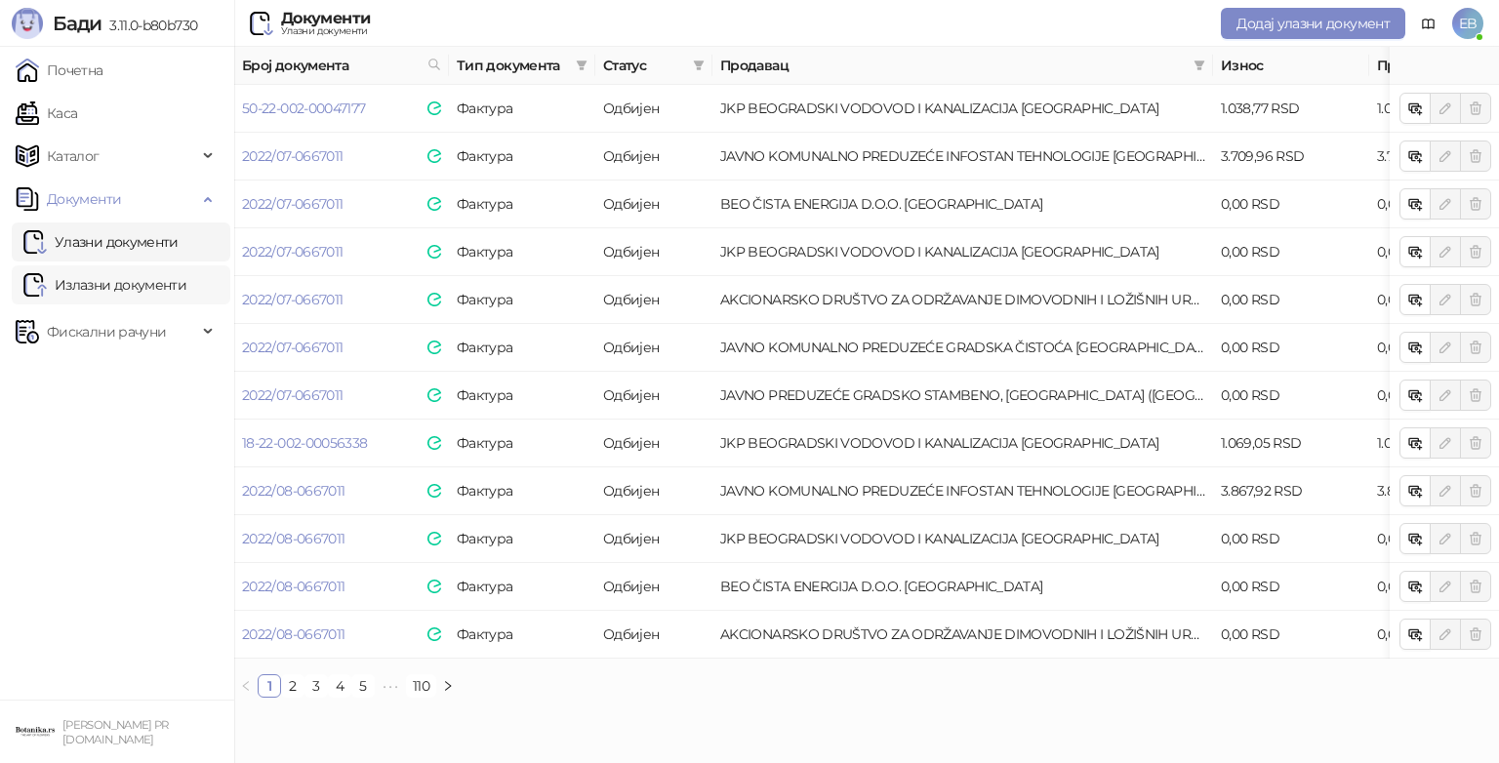
click at [144, 279] on link "Излазни документи" at bounding box center [104, 284] width 163 height 39
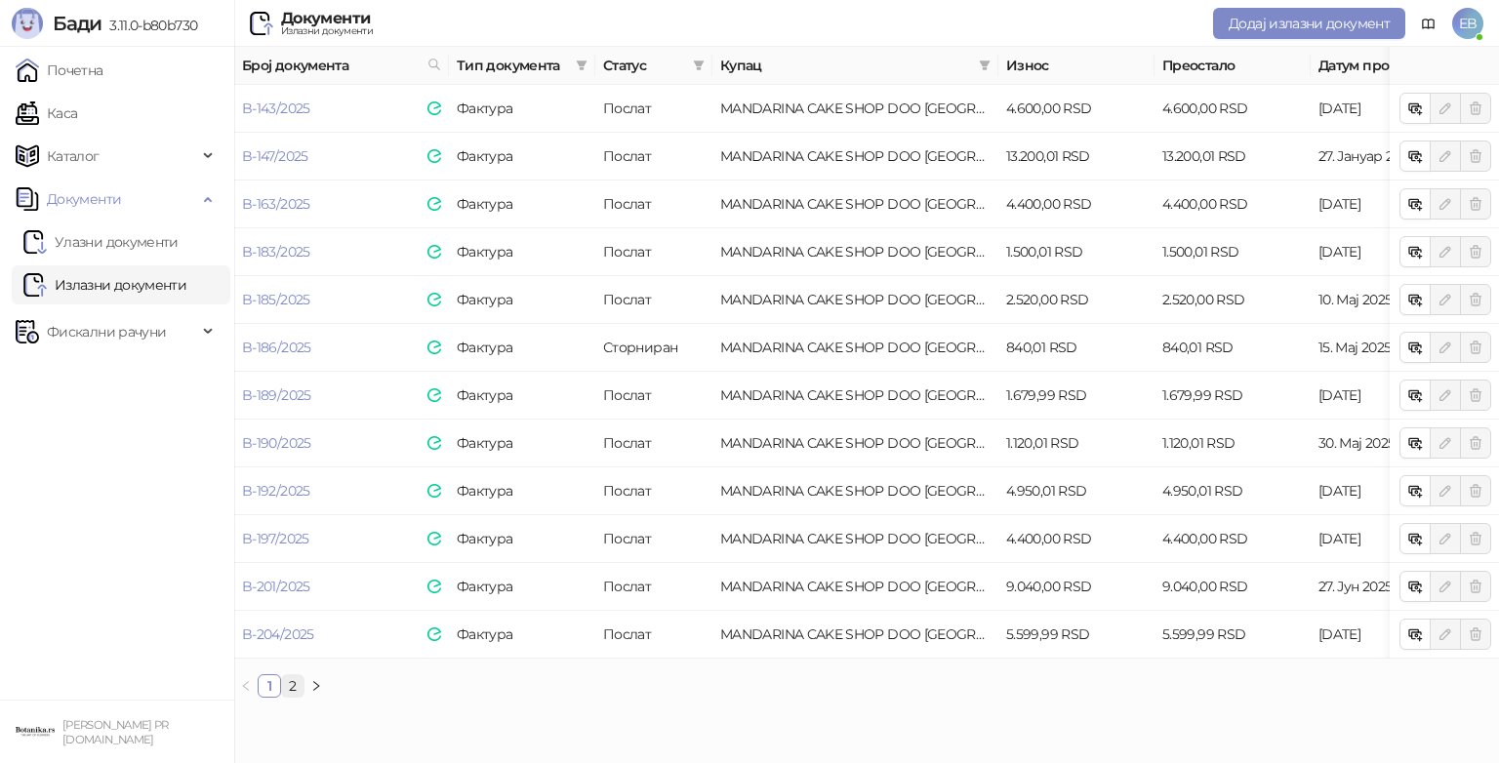
click at [293, 696] on link "2" at bounding box center [292, 685] width 21 height 21
click at [1412, 537] on icon "button" at bounding box center [1416, 540] width 9 height 7
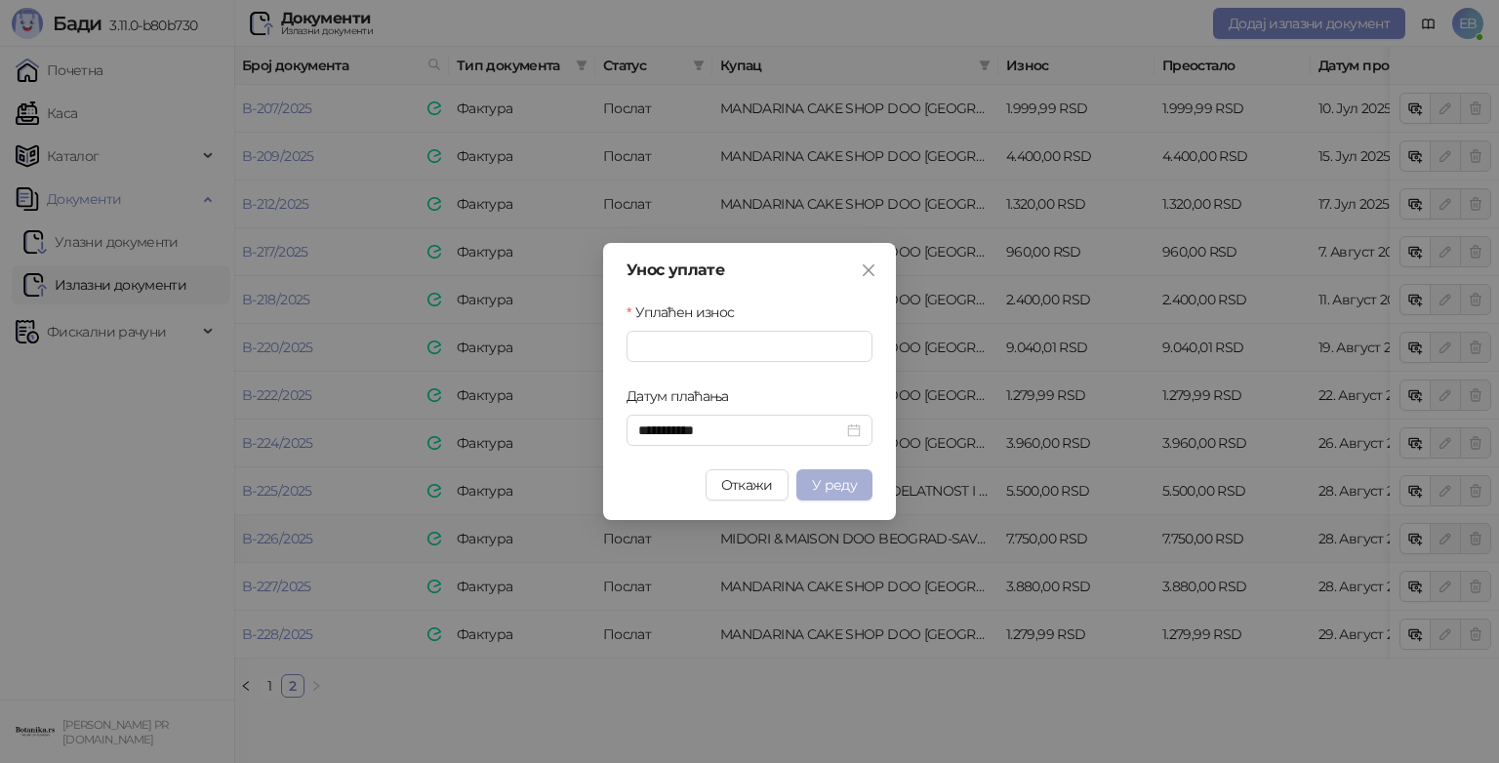
click at [837, 482] on span "У реду" at bounding box center [834, 485] width 45 height 18
